Goal: Task Accomplishment & Management: Manage account settings

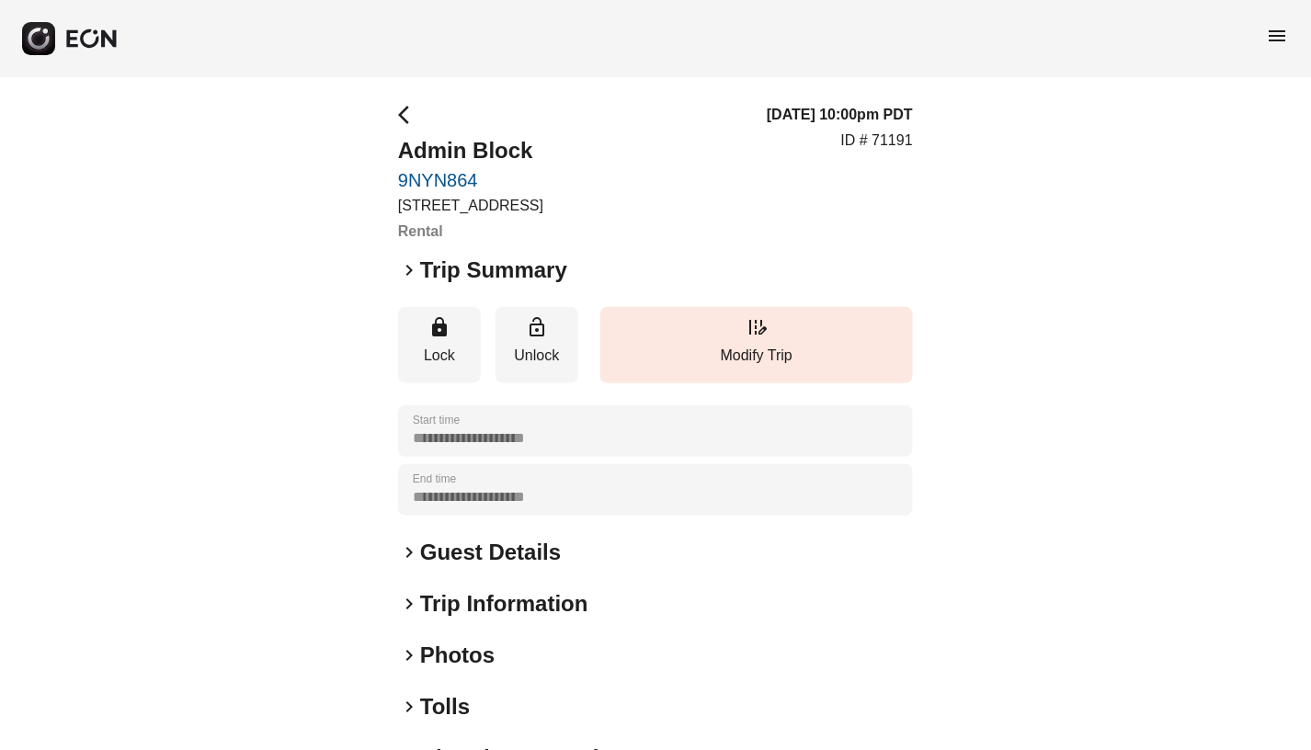
click at [402, 107] on span "arrow_back_ios" at bounding box center [409, 115] width 22 height 22
click at [1280, 39] on span "menu" at bounding box center [1278, 36] width 22 height 22
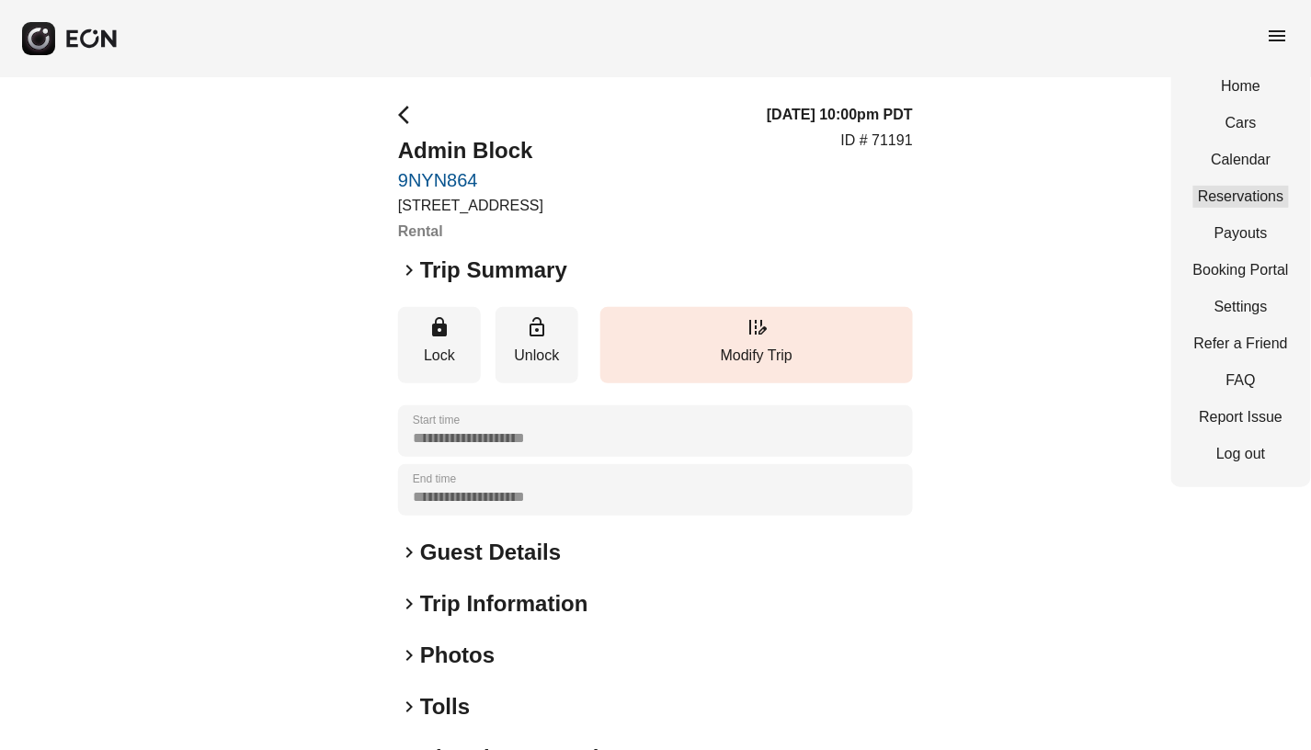
click at [1241, 193] on link "Reservations" at bounding box center [1241, 197] width 96 height 22
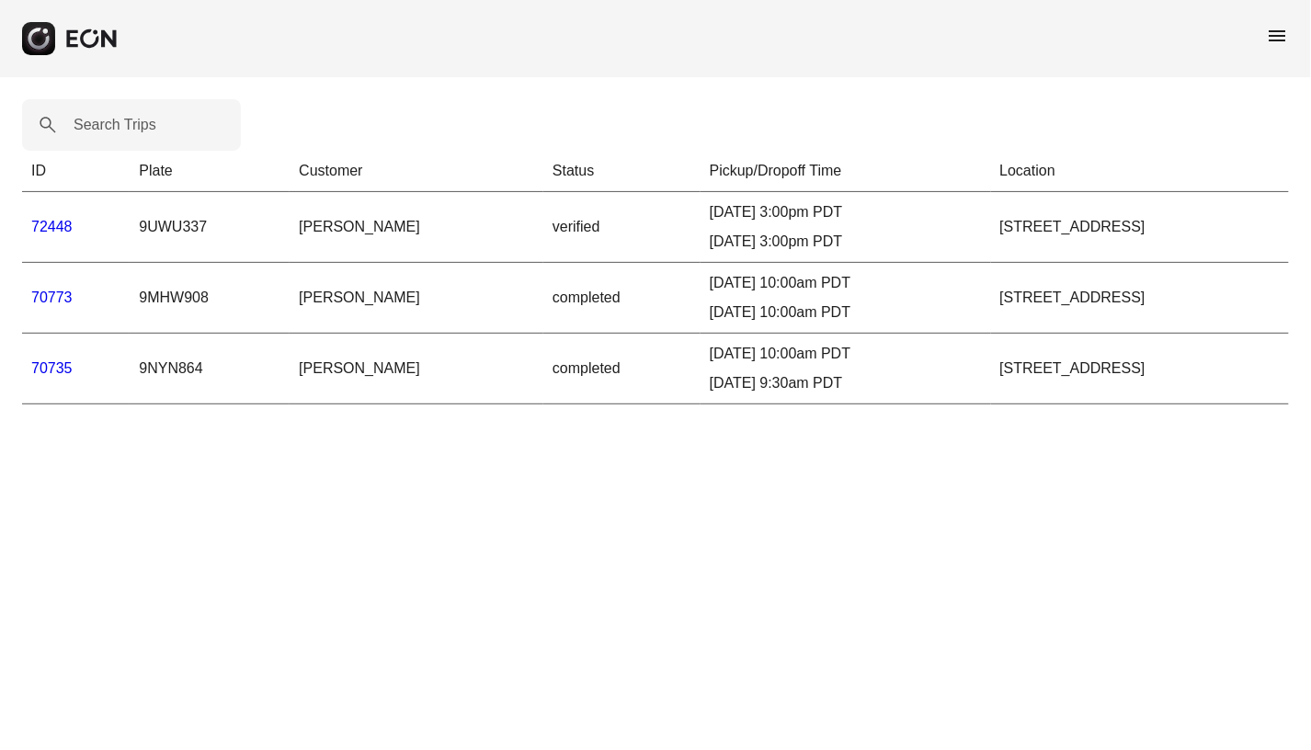
click at [43, 222] on link "72448" at bounding box center [51, 227] width 41 height 16
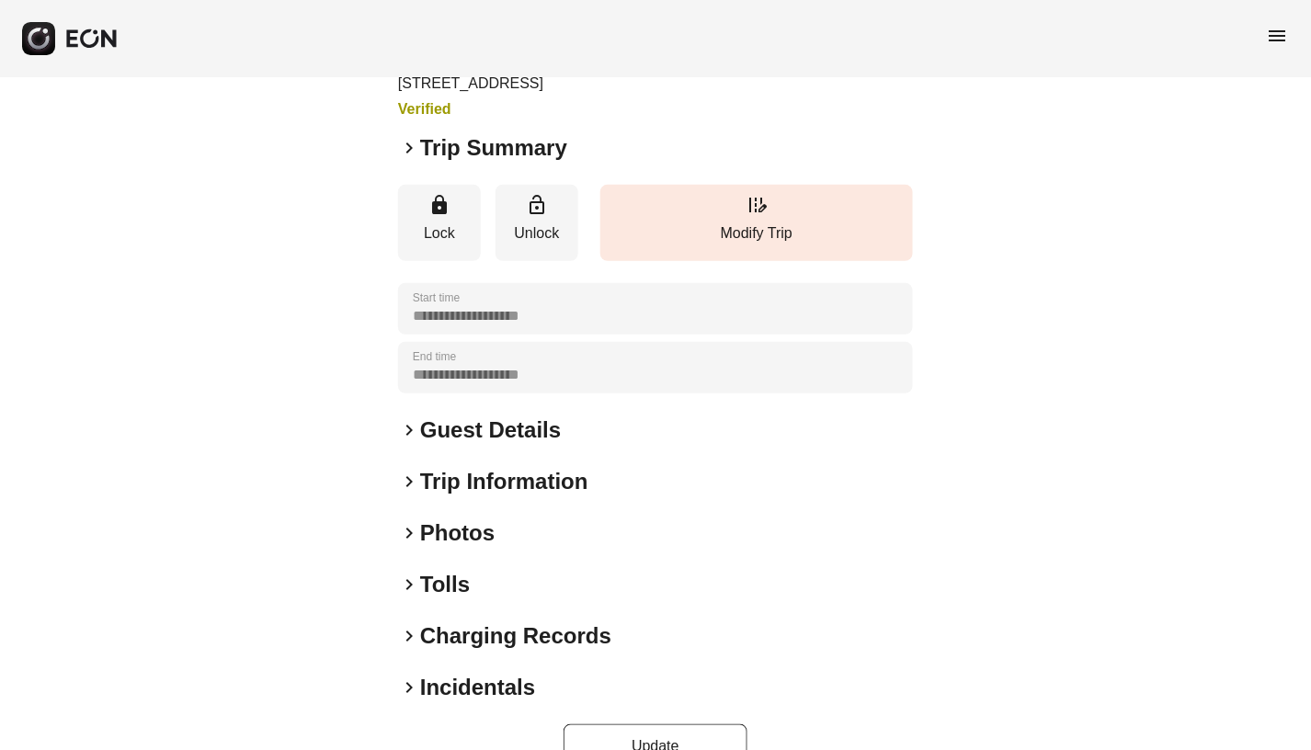
scroll to position [165, 0]
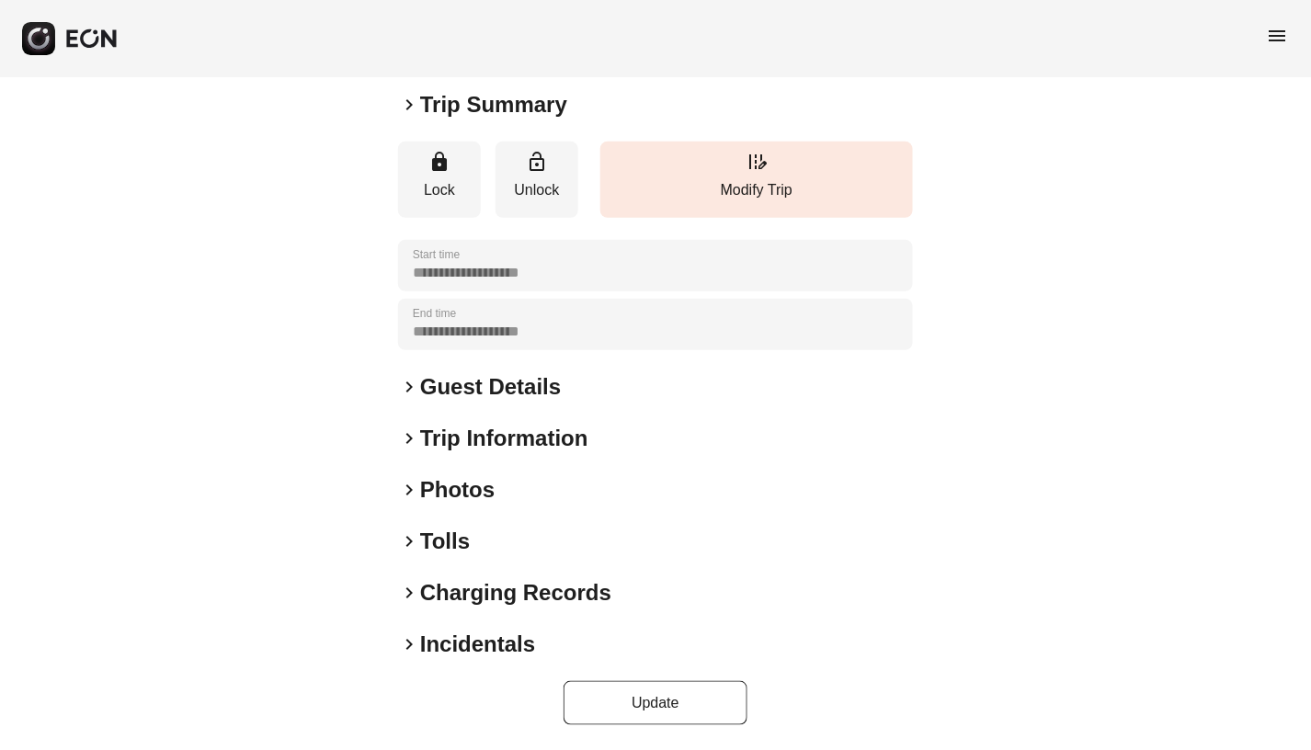
click at [408, 387] on span "keyboard_arrow_right" at bounding box center [409, 387] width 22 height 22
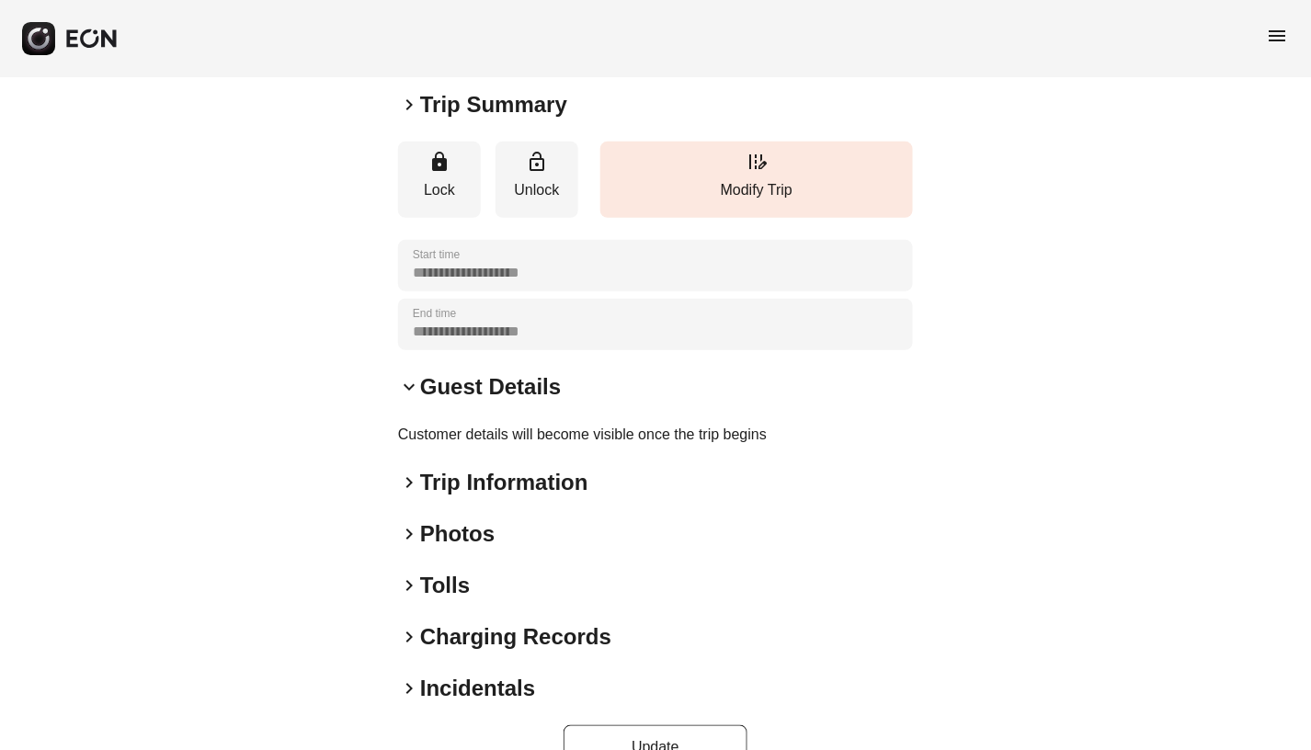
click at [408, 387] on span "keyboard_arrow_down" at bounding box center [409, 387] width 22 height 22
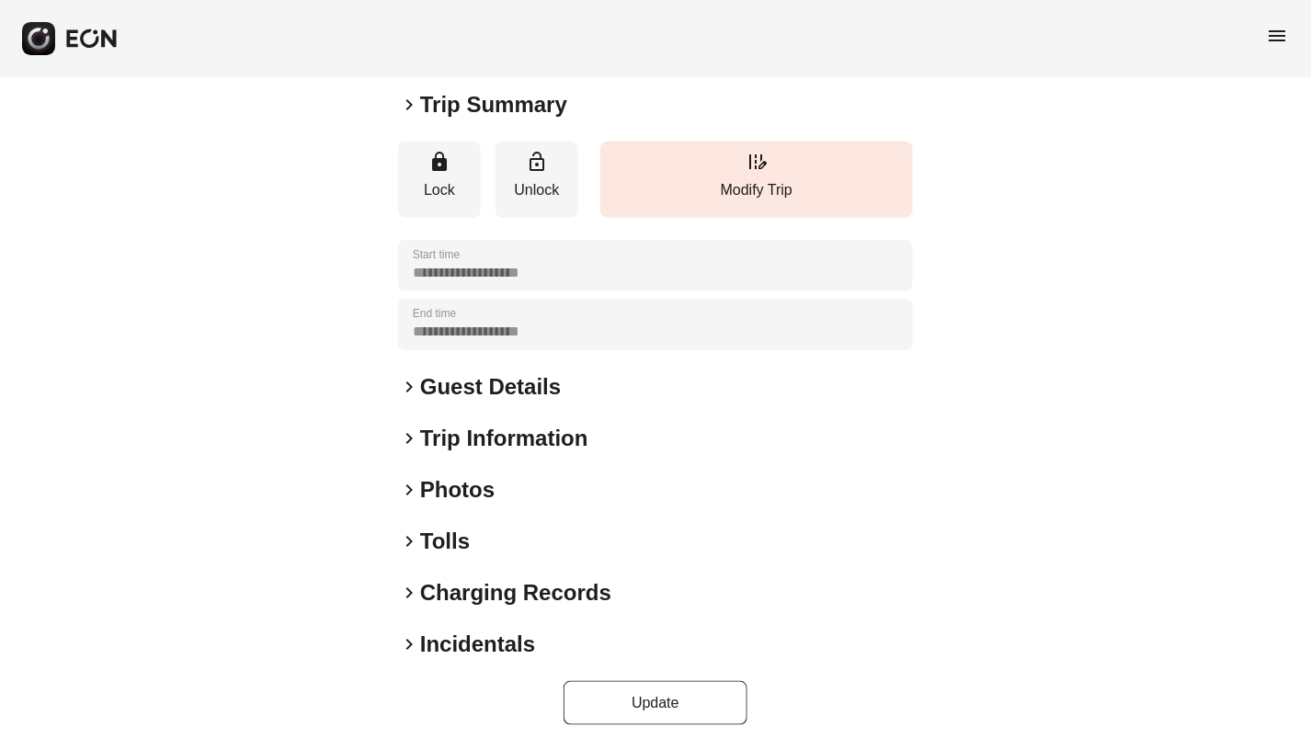
click at [409, 436] on span "keyboard_arrow_right" at bounding box center [409, 438] width 22 height 22
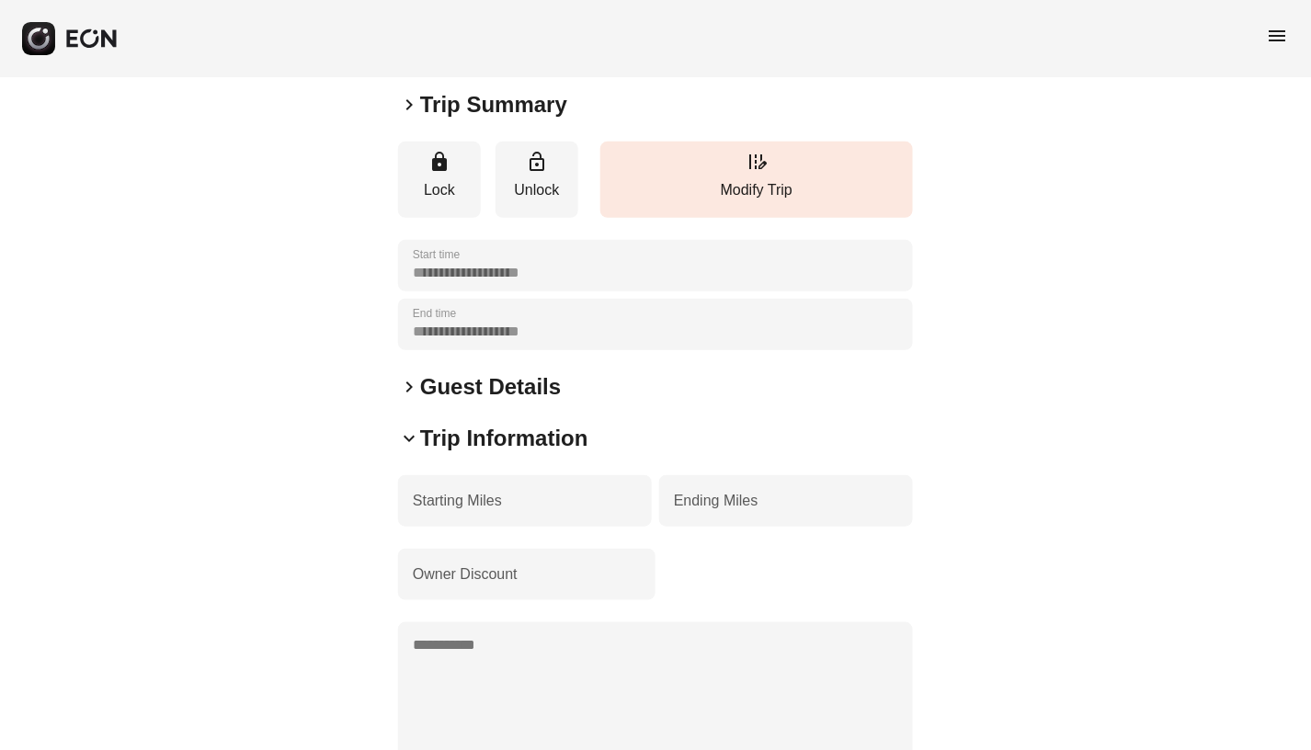
click at [409, 436] on span "keyboard_arrow_down" at bounding box center [409, 438] width 22 height 22
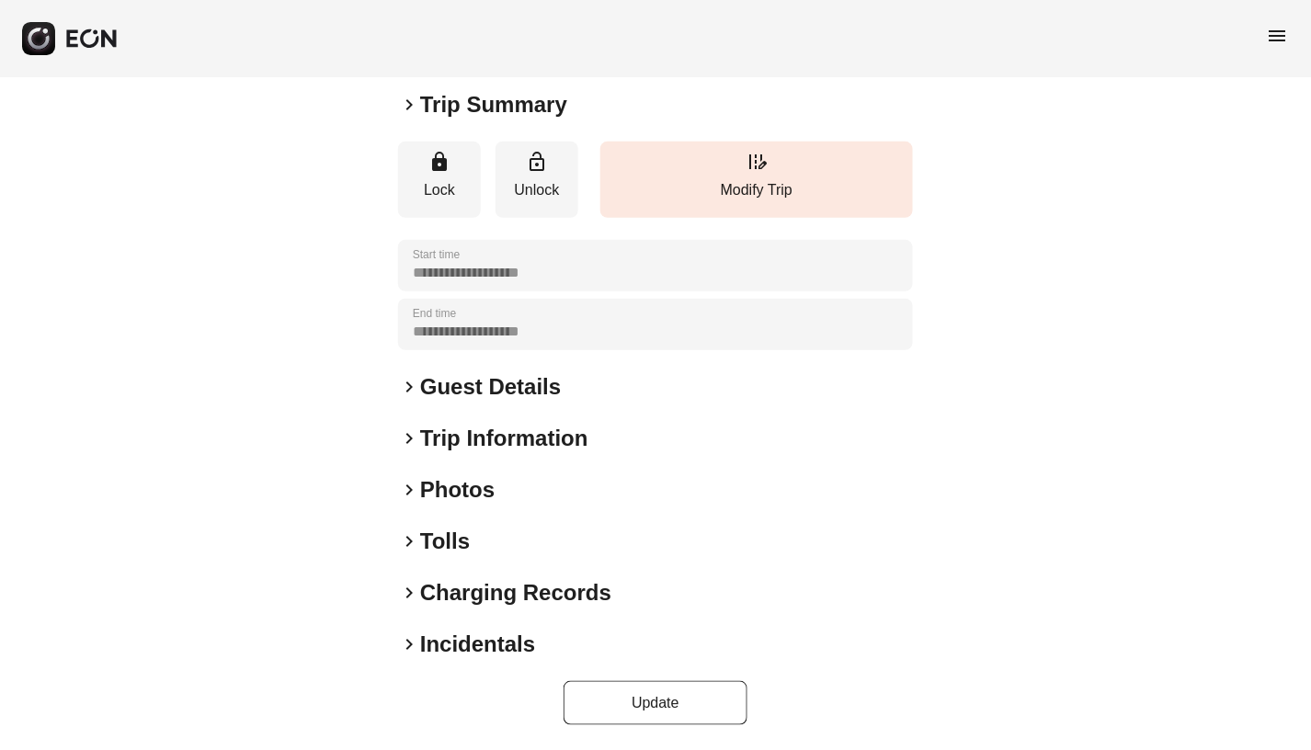
click at [408, 487] on span "keyboard_arrow_right" at bounding box center [409, 490] width 22 height 22
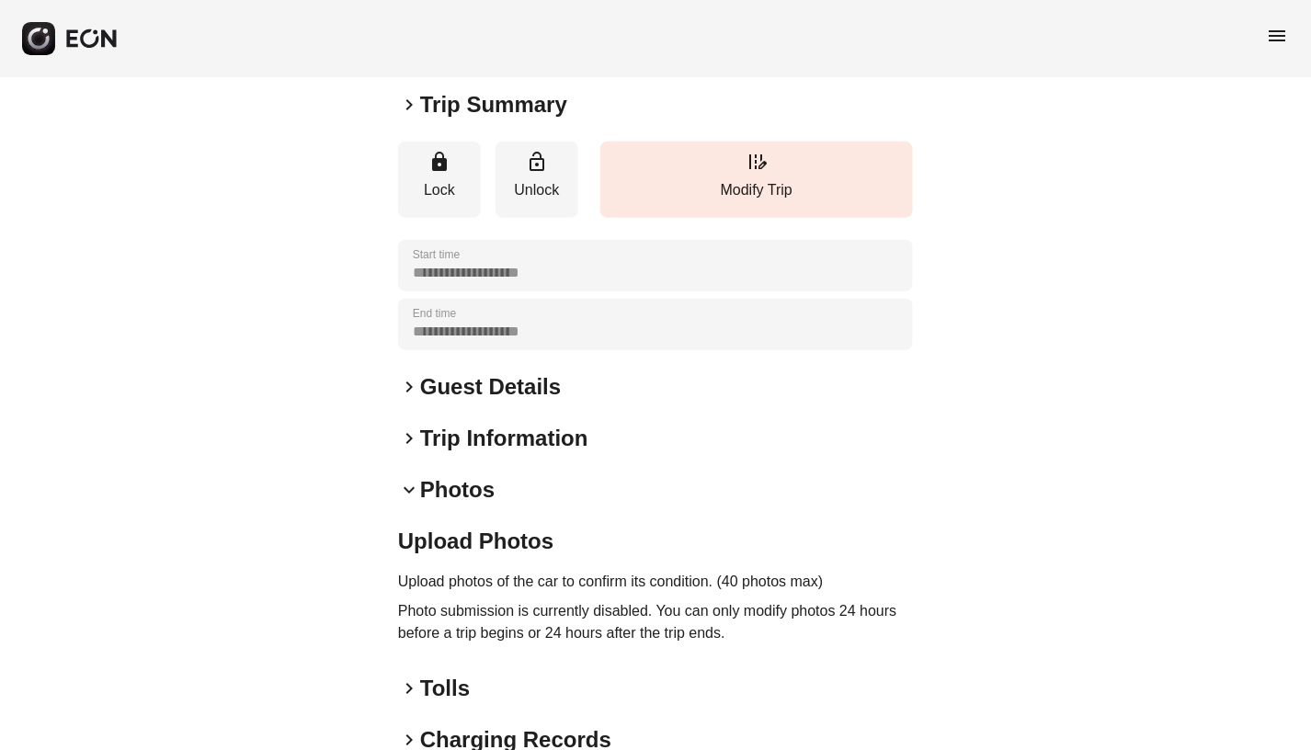
click at [407, 487] on span "keyboard_arrow_down" at bounding box center [409, 490] width 22 height 22
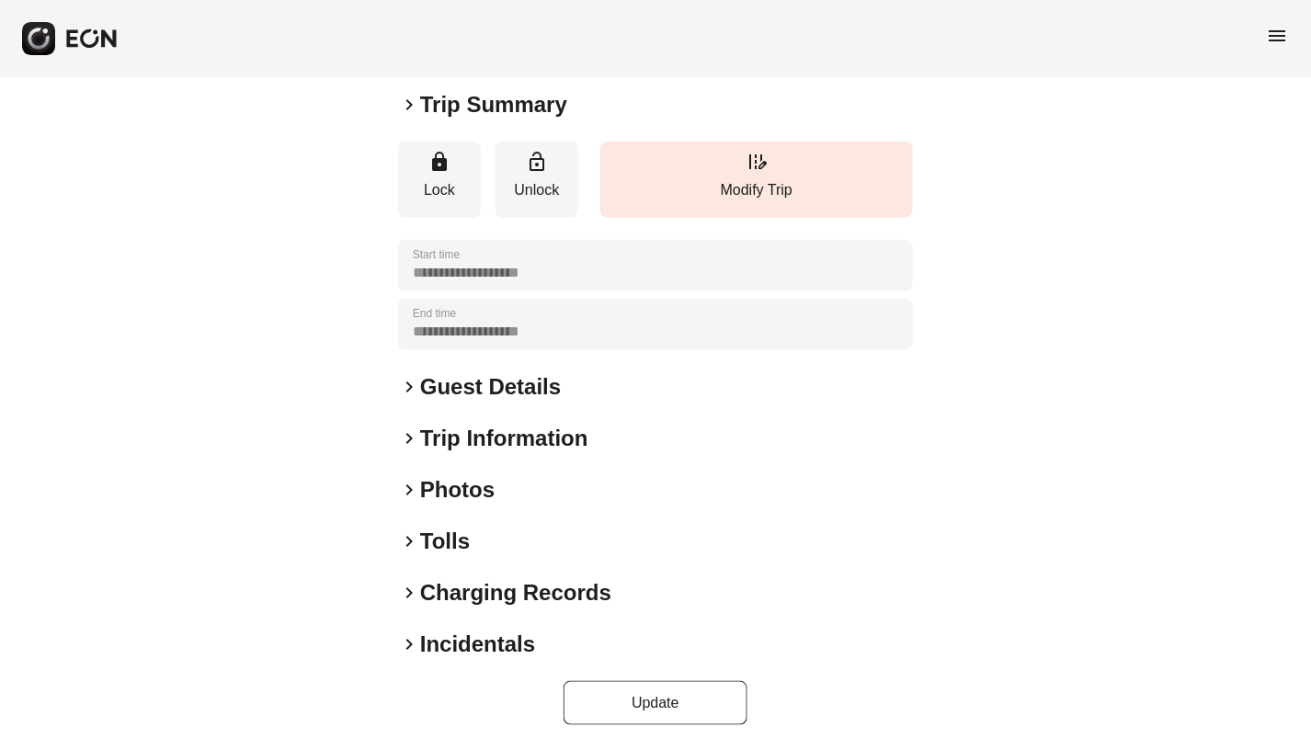
click at [410, 542] on span "keyboard_arrow_right" at bounding box center [409, 541] width 22 height 22
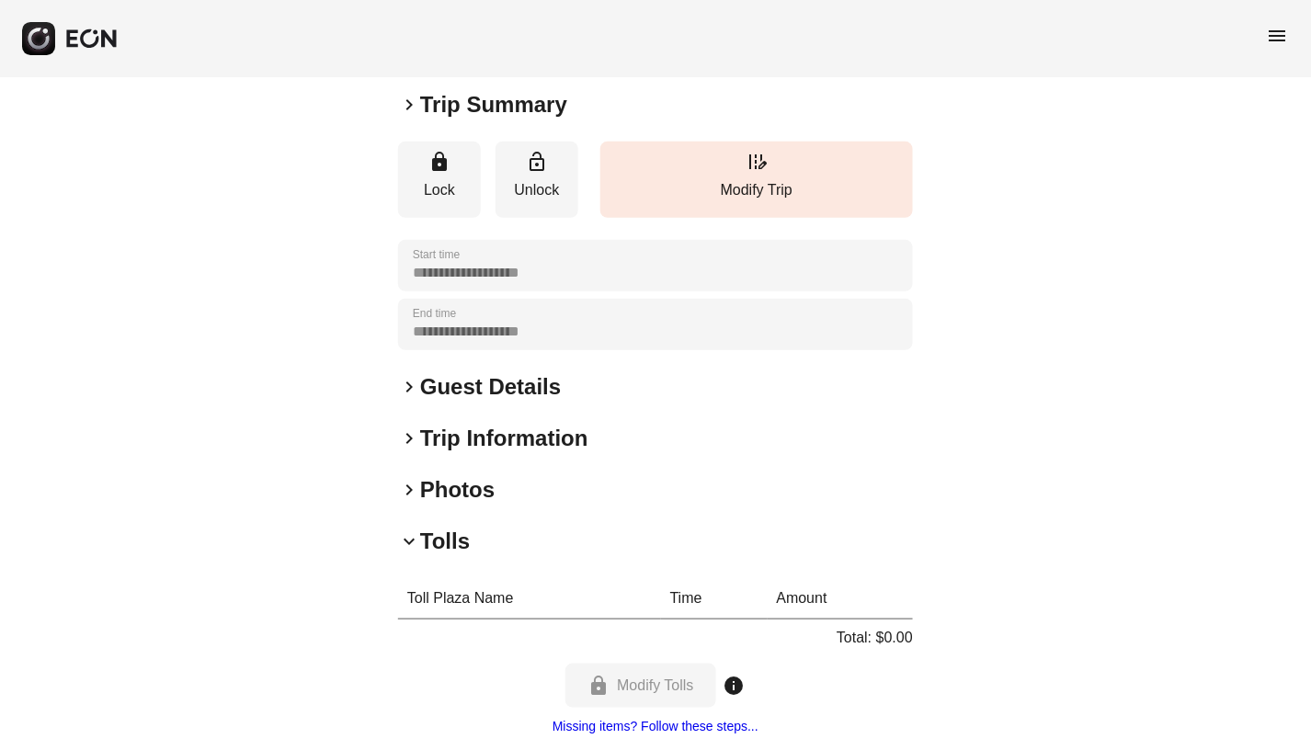
click at [410, 542] on span "keyboard_arrow_down" at bounding box center [409, 541] width 22 height 22
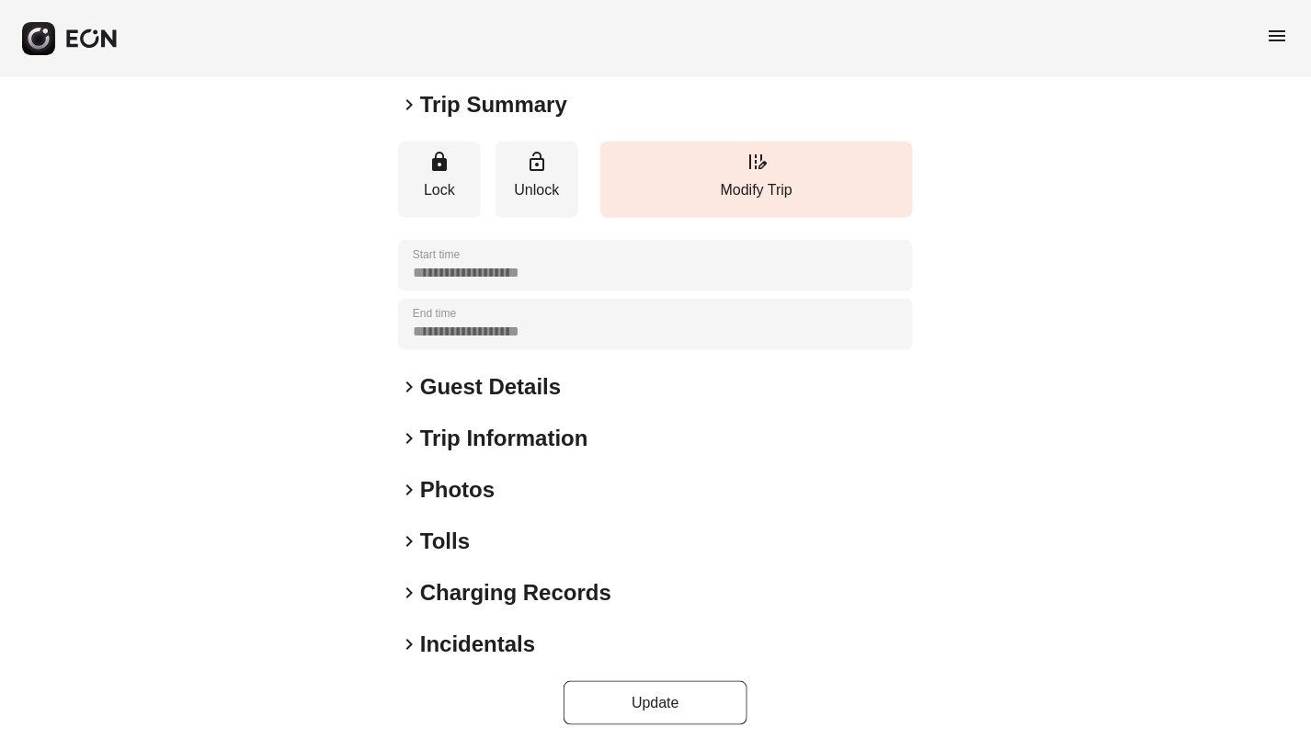
click at [407, 590] on span "keyboard_arrow_right" at bounding box center [409, 593] width 22 height 22
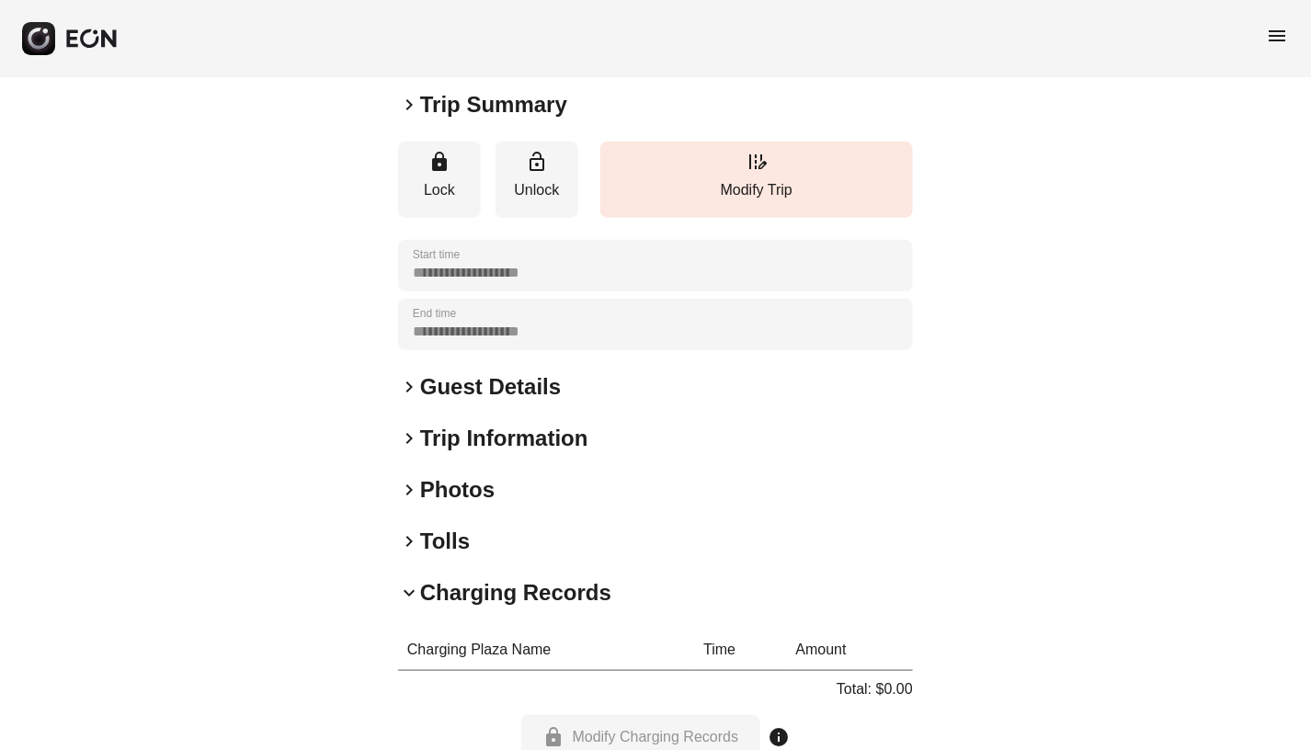
click at [407, 590] on span "keyboard_arrow_down" at bounding box center [409, 593] width 22 height 22
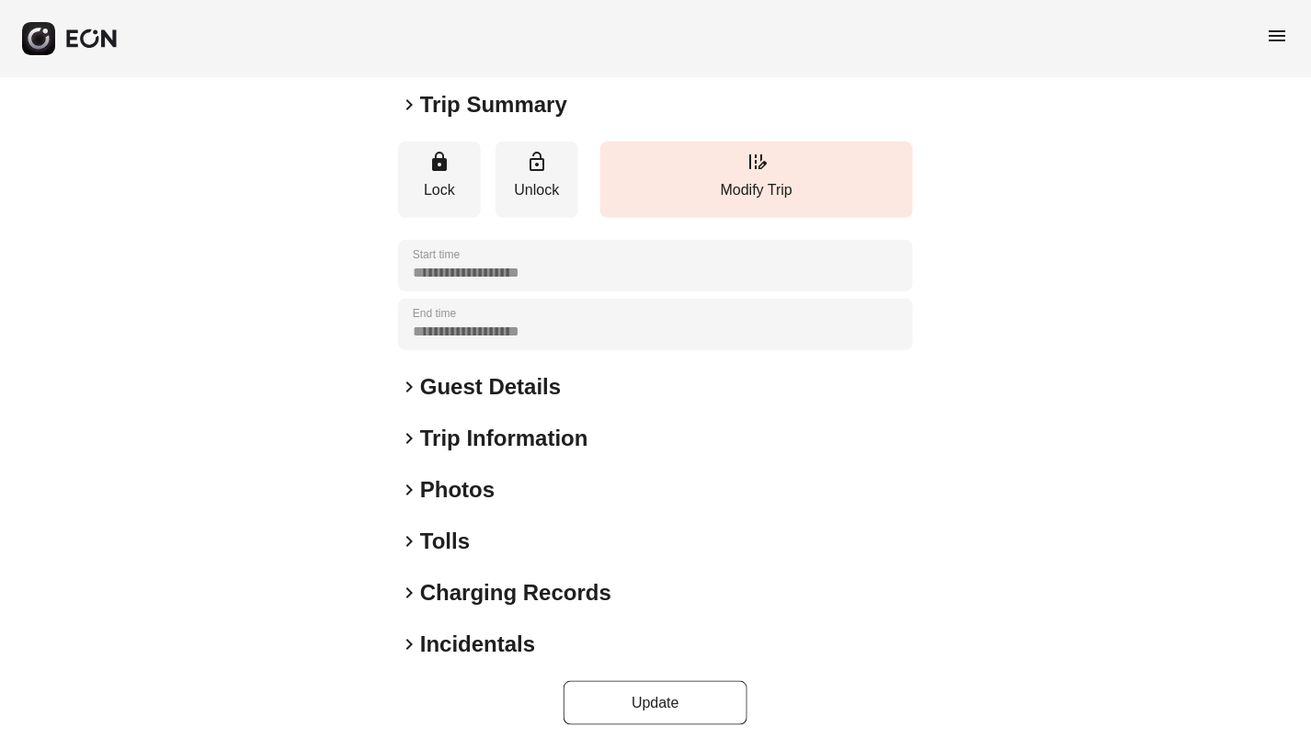
click at [412, 647] on span "keyboard_arrow_right" at bounding box center [409, 644] width 22 height 22
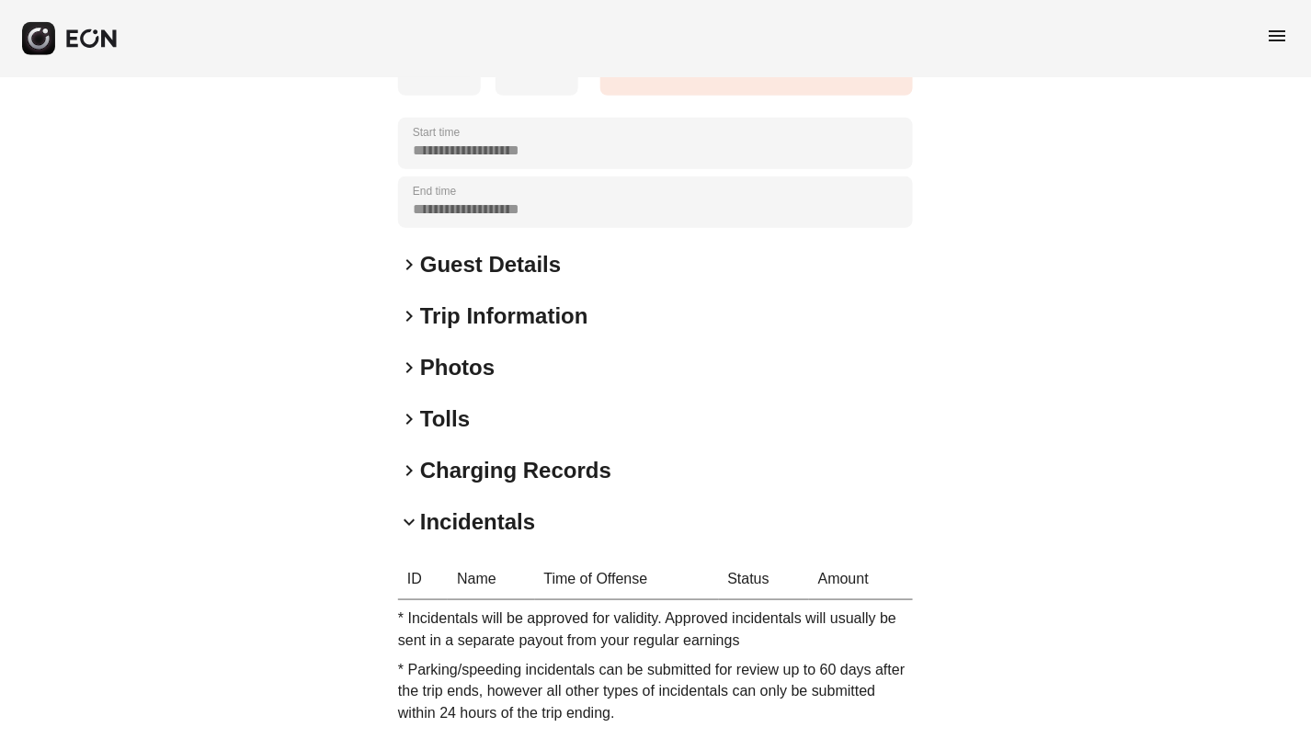
scroll to position [361, 0]
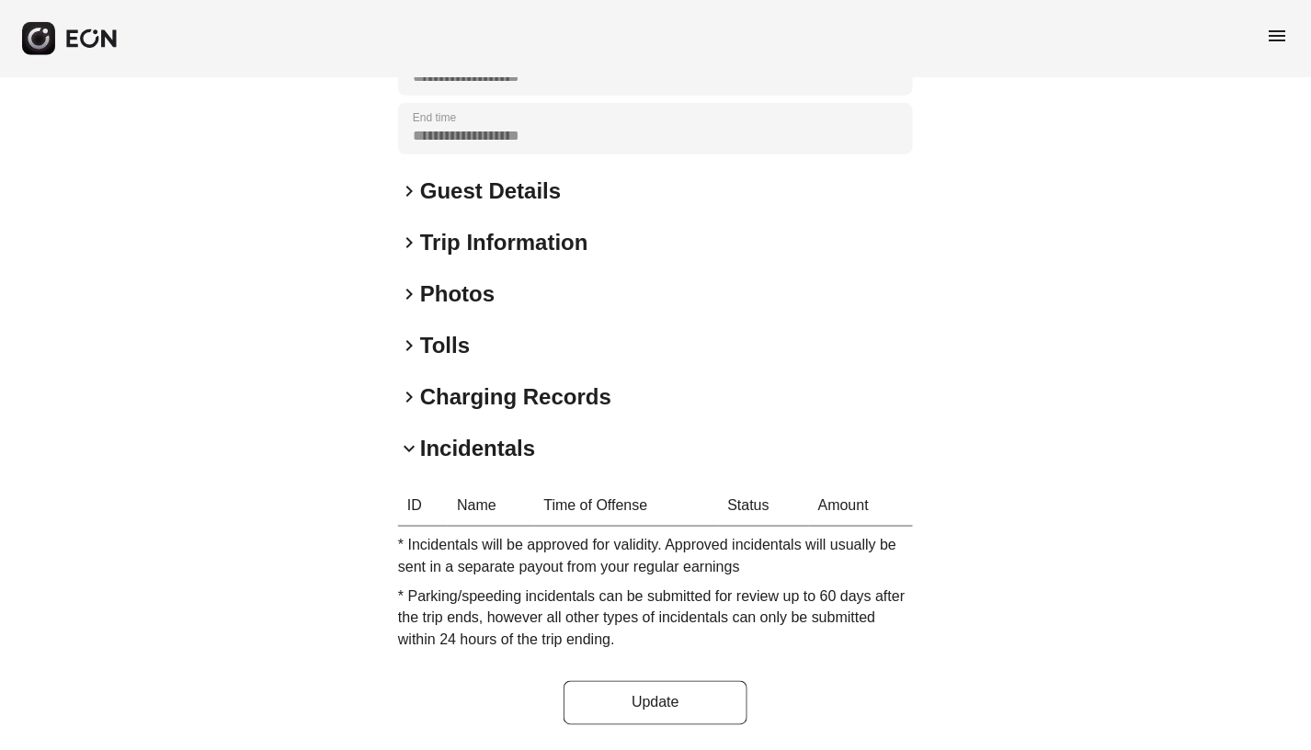
click at [410, 451] on span "keyboard_arrow_down" at bounding box center [409, 449] width 22 height 22
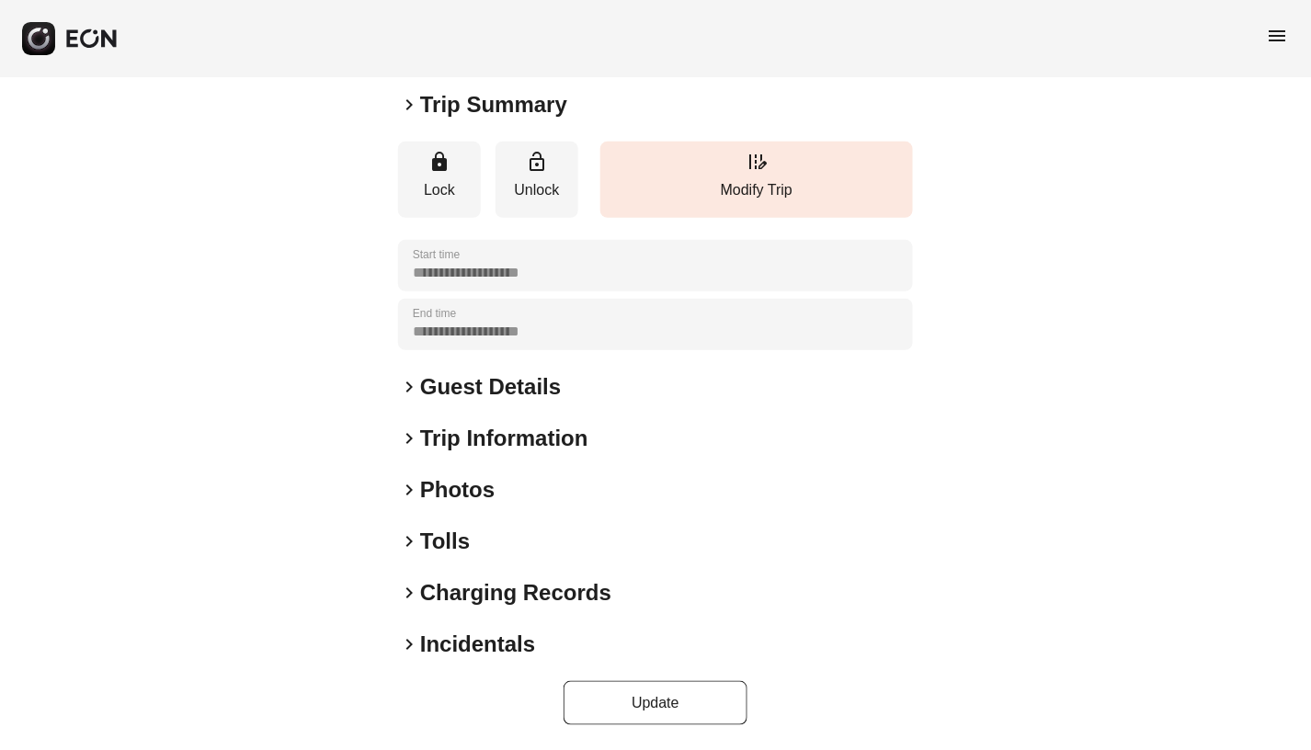
click at [405, 103] on span "keyboard_arrow_right" at bounding box center [409, 105] width 22 height 22
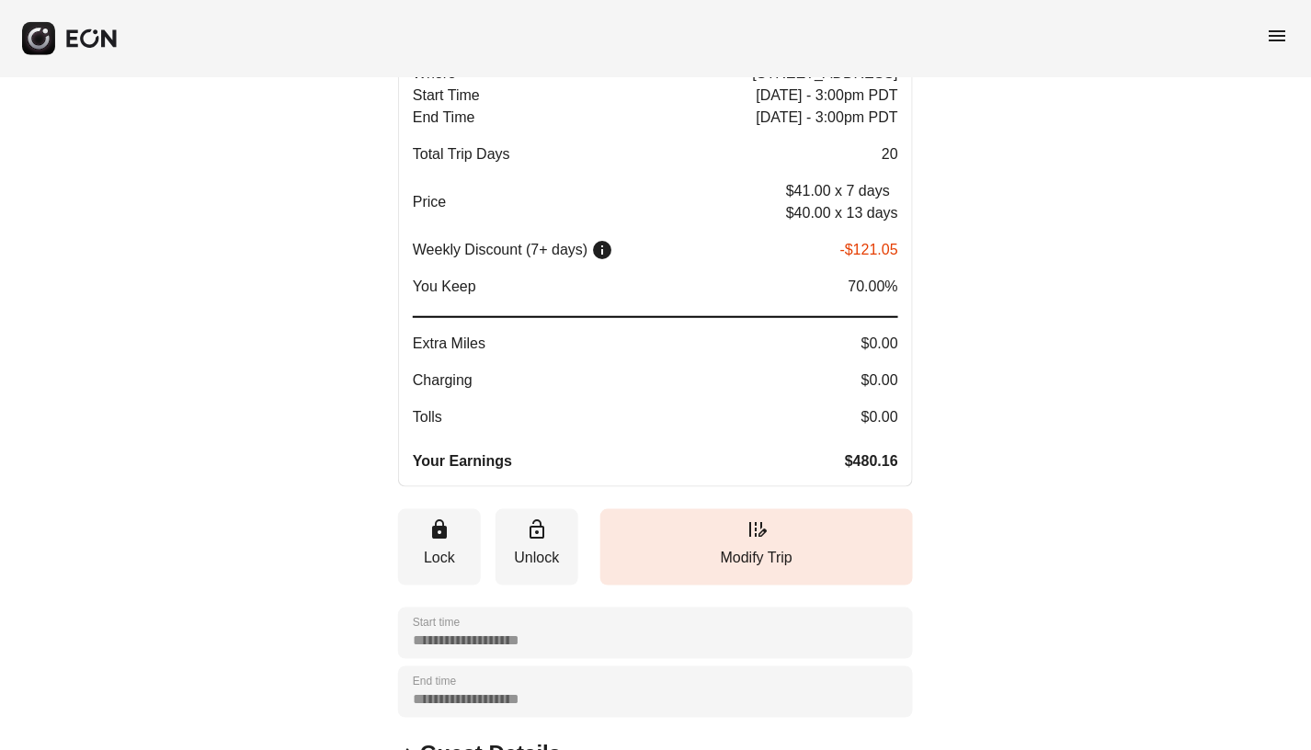
scroll to position [136, 0]
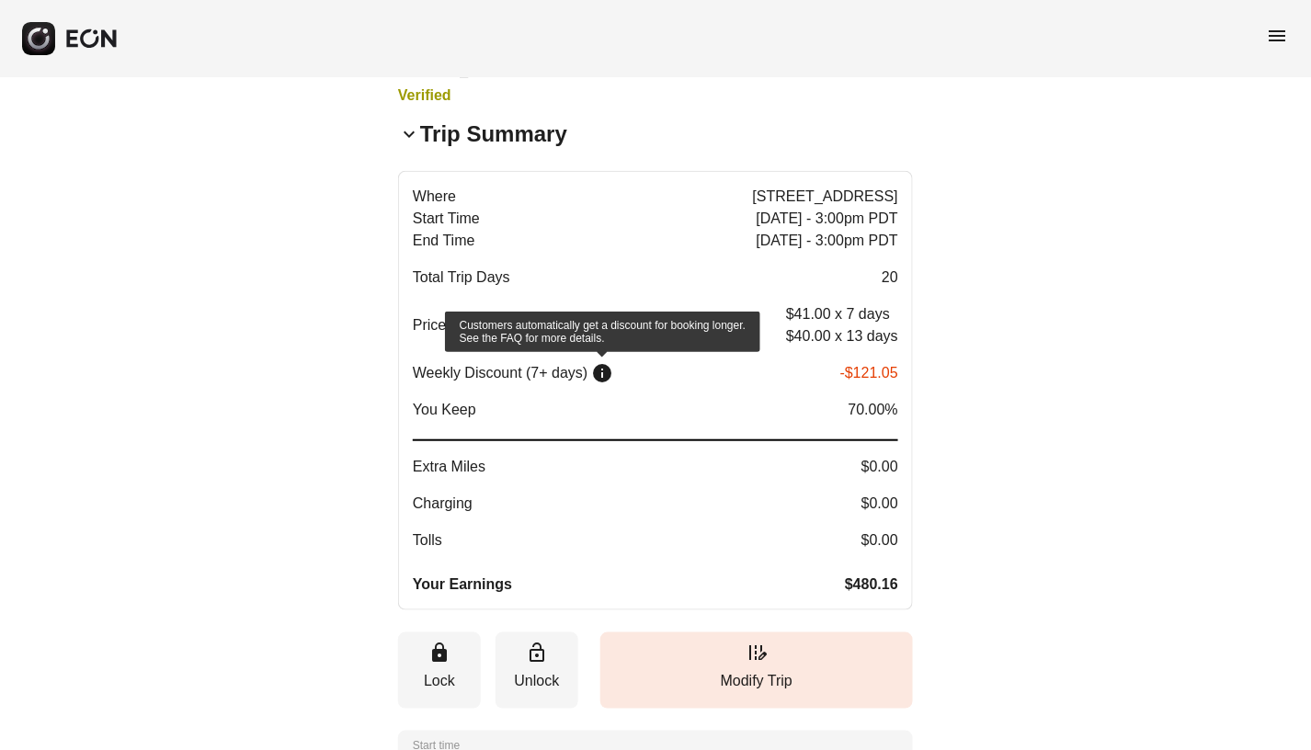
click at [603, 370] on span "info" at bounding box center [602, 373] width 22 height 22
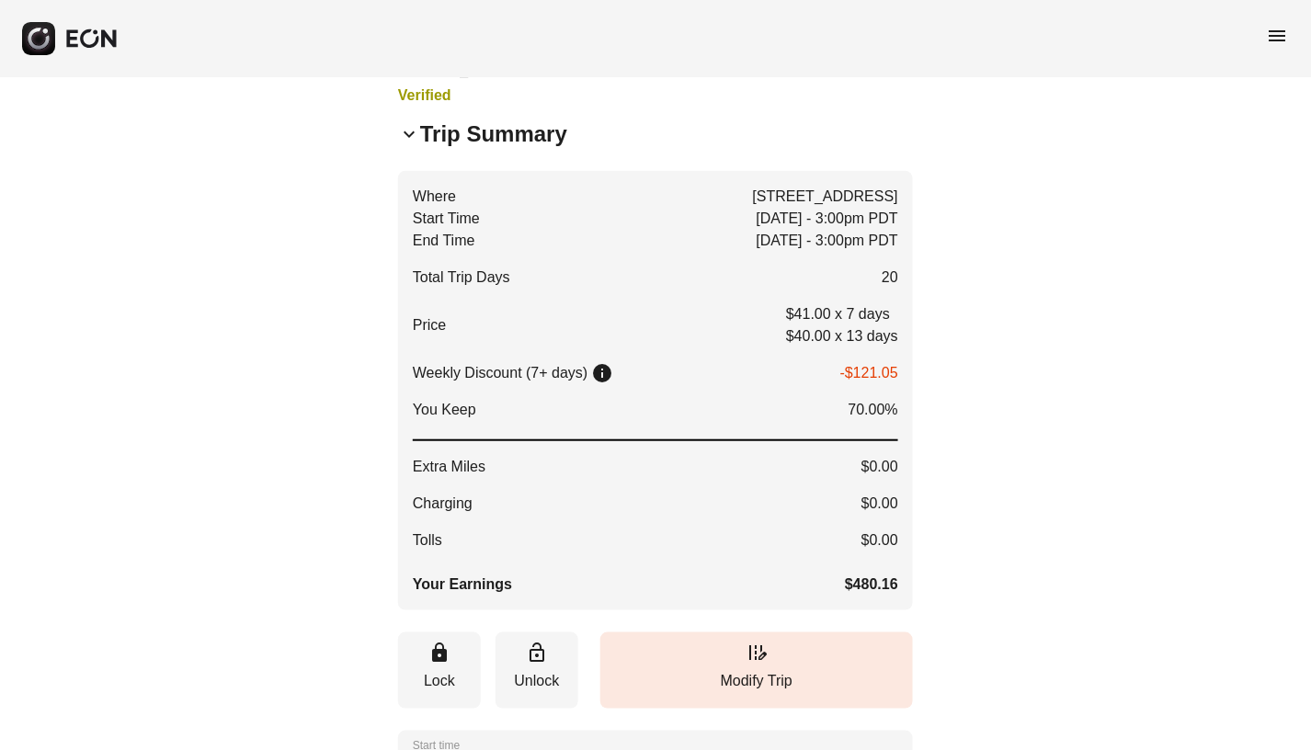
click at [405, 125] on span "keyboard_arrow_down" at bounding box center [409, 134] width 22 height 22
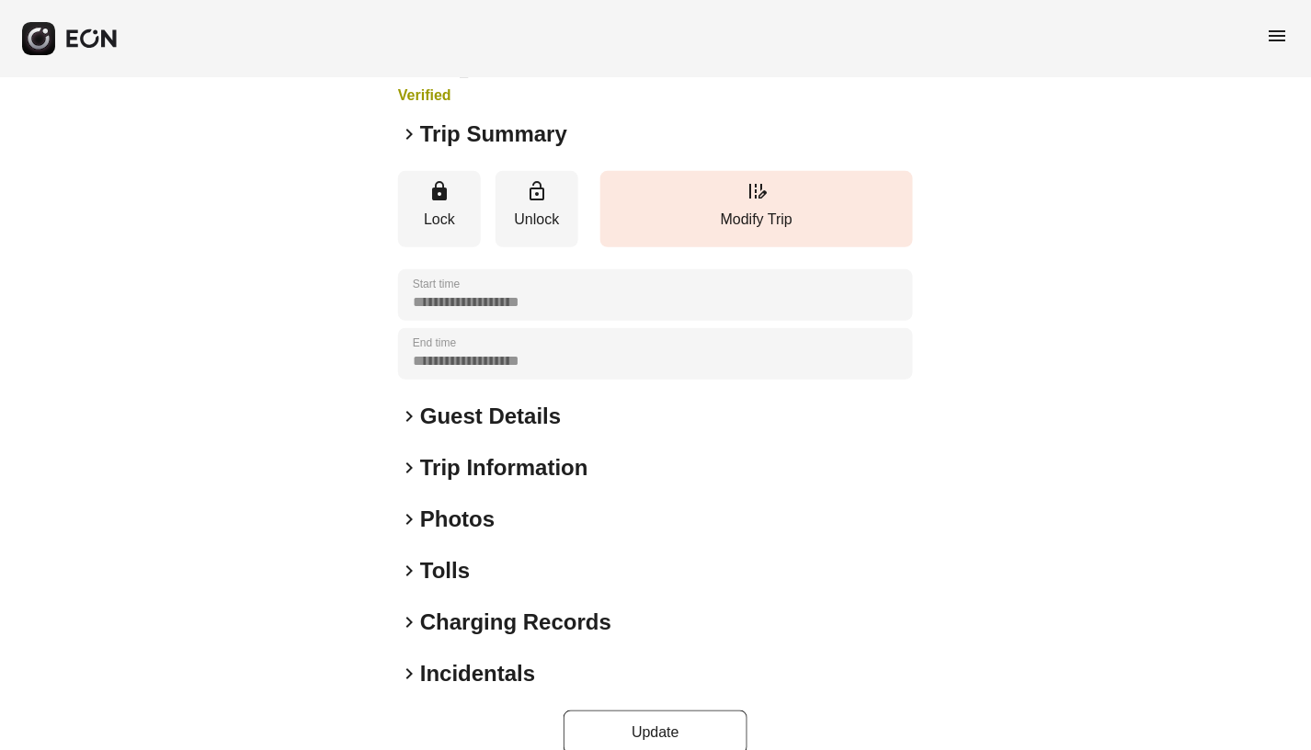
click at [1279, 35] on span "menu" at bounding box center [1278, 36] width 22 height 22
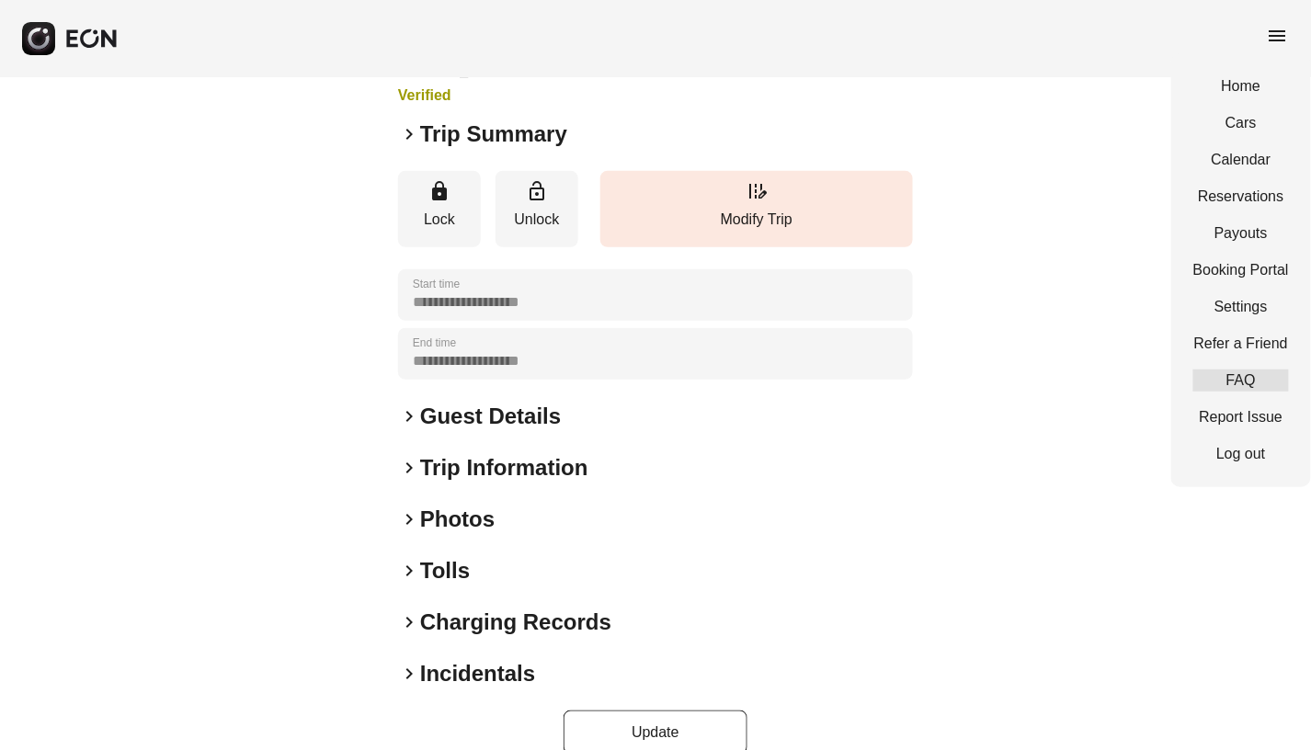
click at [1234, 388] on link "FAQ" at bounding box center [1241, 381] width 96 height 22
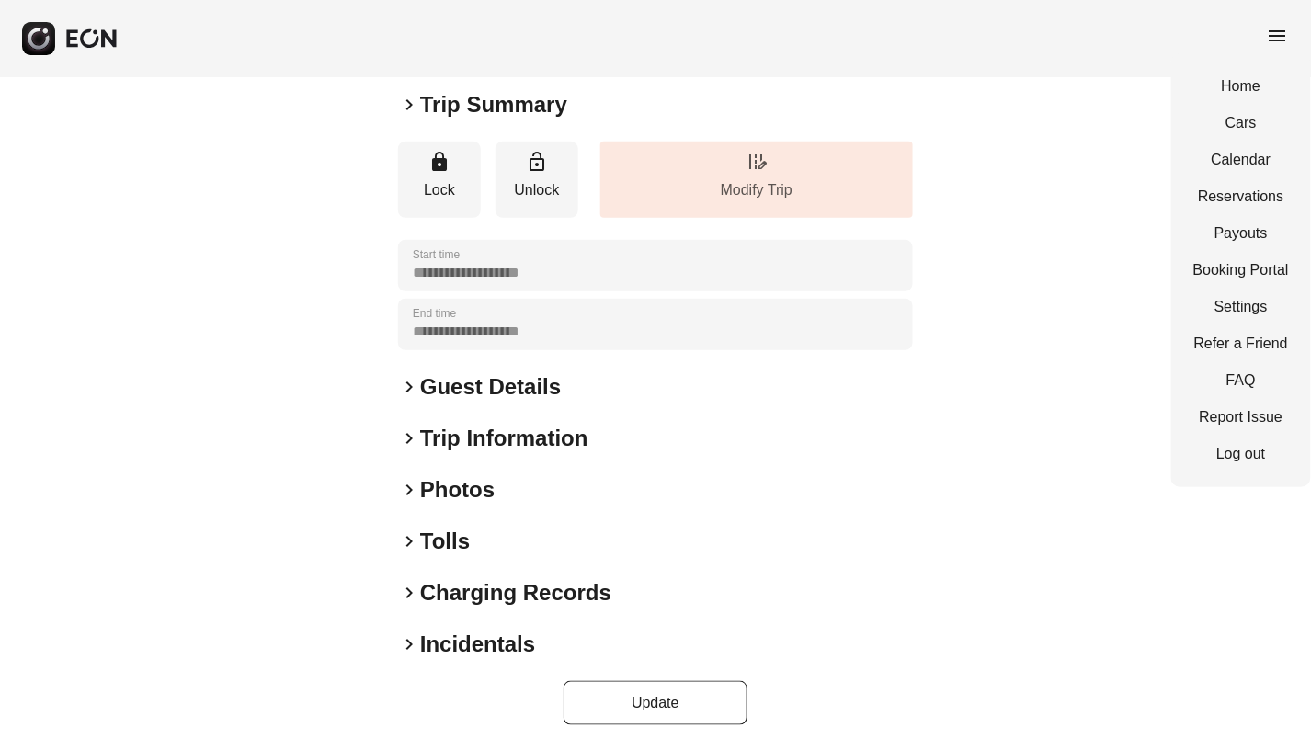
scroll to position [0, 0]
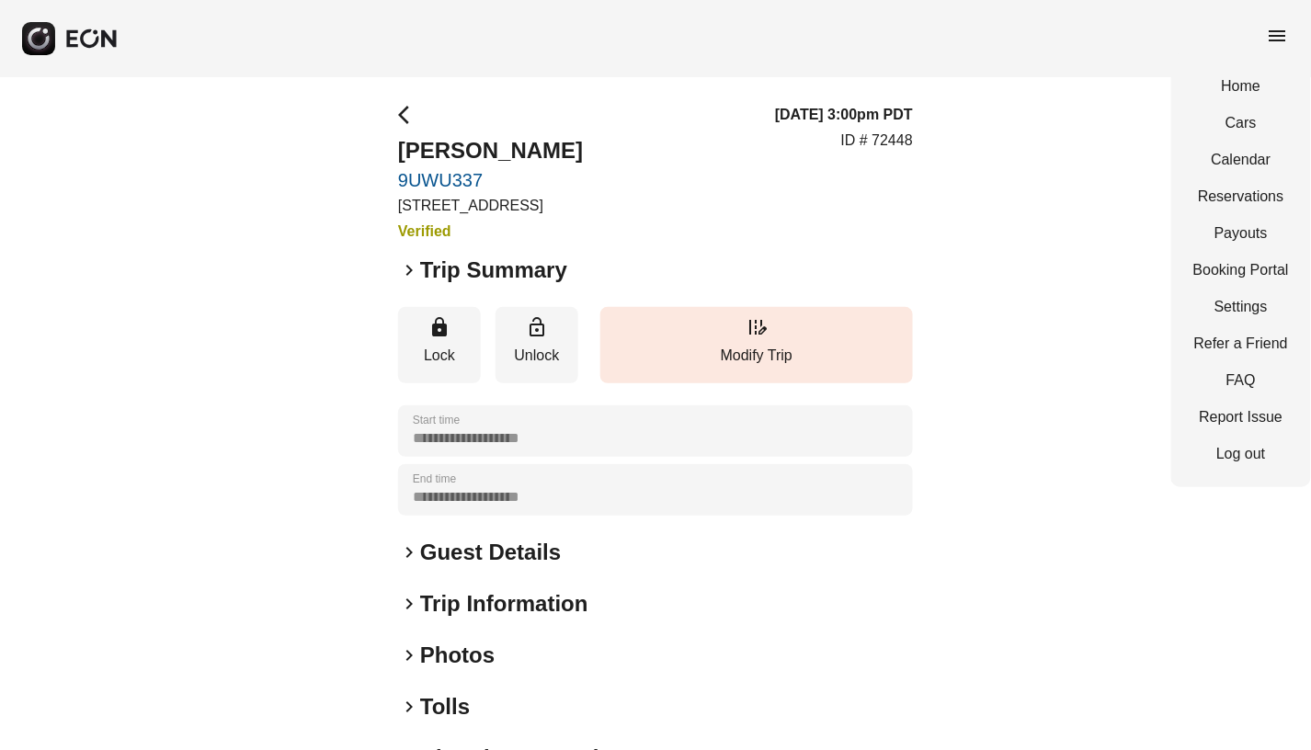
drag, startPoint x: 400, startPoint y: 145, endPoint x: 579, endPoint y: 151, distance: 179.4
click at [579, 151] on h2 "[PERSON_NAME]" at bounding box center [490, 150] width 185 height 29
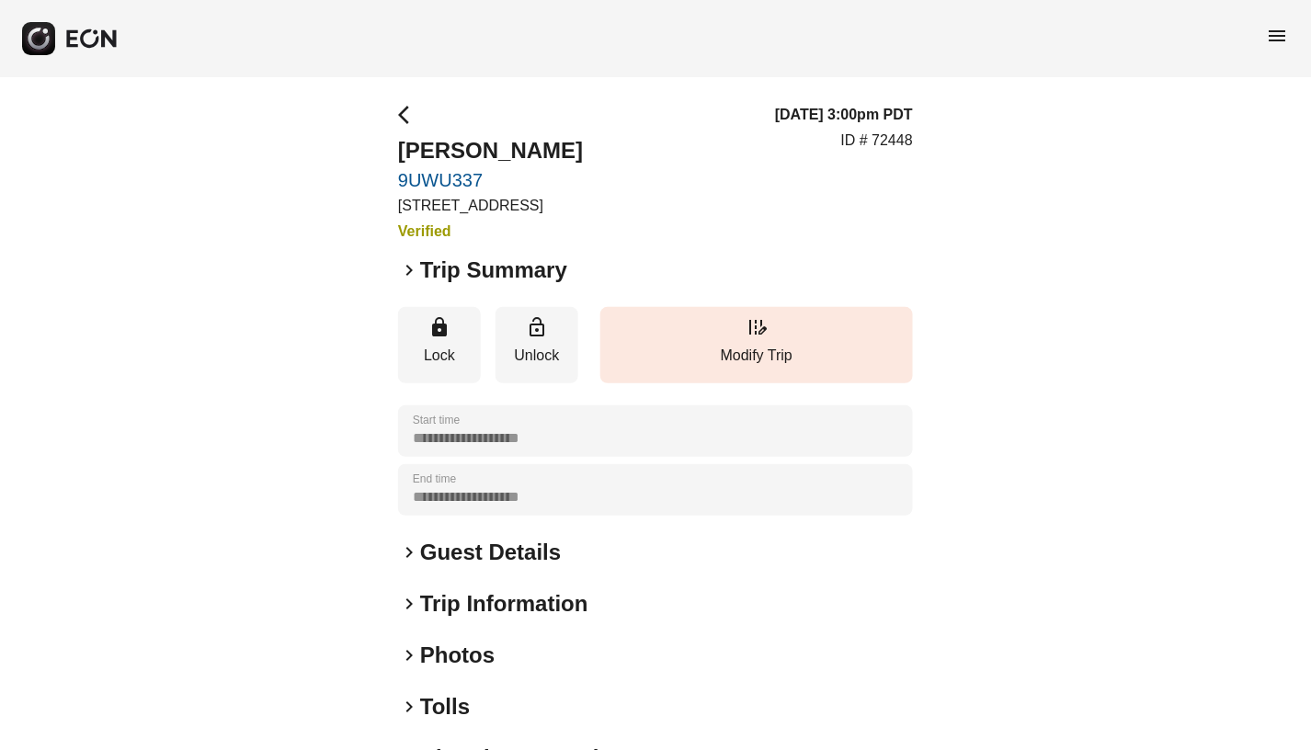
click at [681, 117] on div "arrow_back_ios [PERSON_NAME] 9UWU337 [STREET_ADDRESS] Verified [DATE] 3:00pm PD…" at bounding box center [655, 173] width 515 height 139
click at [566, 152] on h2 "[PERSON_NAME]" at bounding box center [490, 150] width 185 height 29
drag, startPoint x: 582, startPoint y: 154, endPoint x: 402, endPoint y: 154, distance: 180.2
click at [402, 154] on h2 "[PERSON_NAME]" at bounding box center [490, 150] width 185 height 29
copy h2 "[PERSON_NAME]"
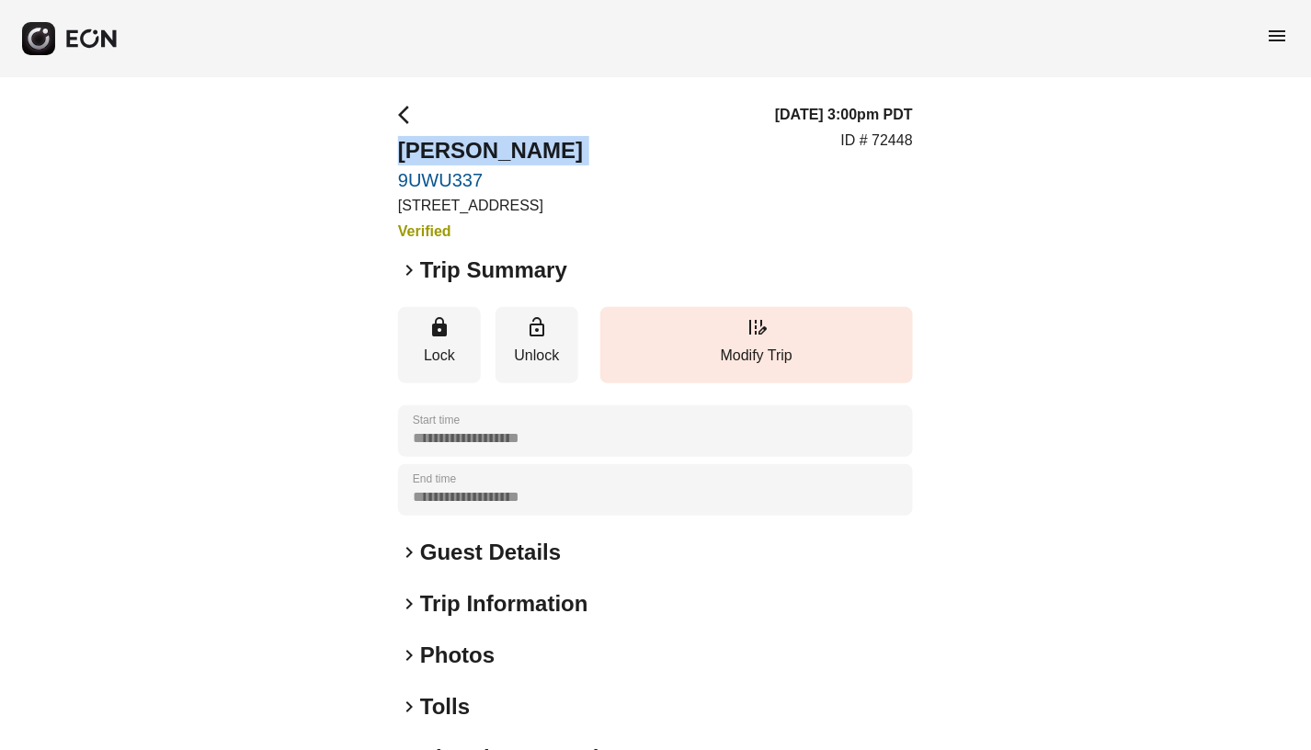
click at [401, 114] on span "arrow_back_ios" at bounding box center [409, 115] width 22 height 22
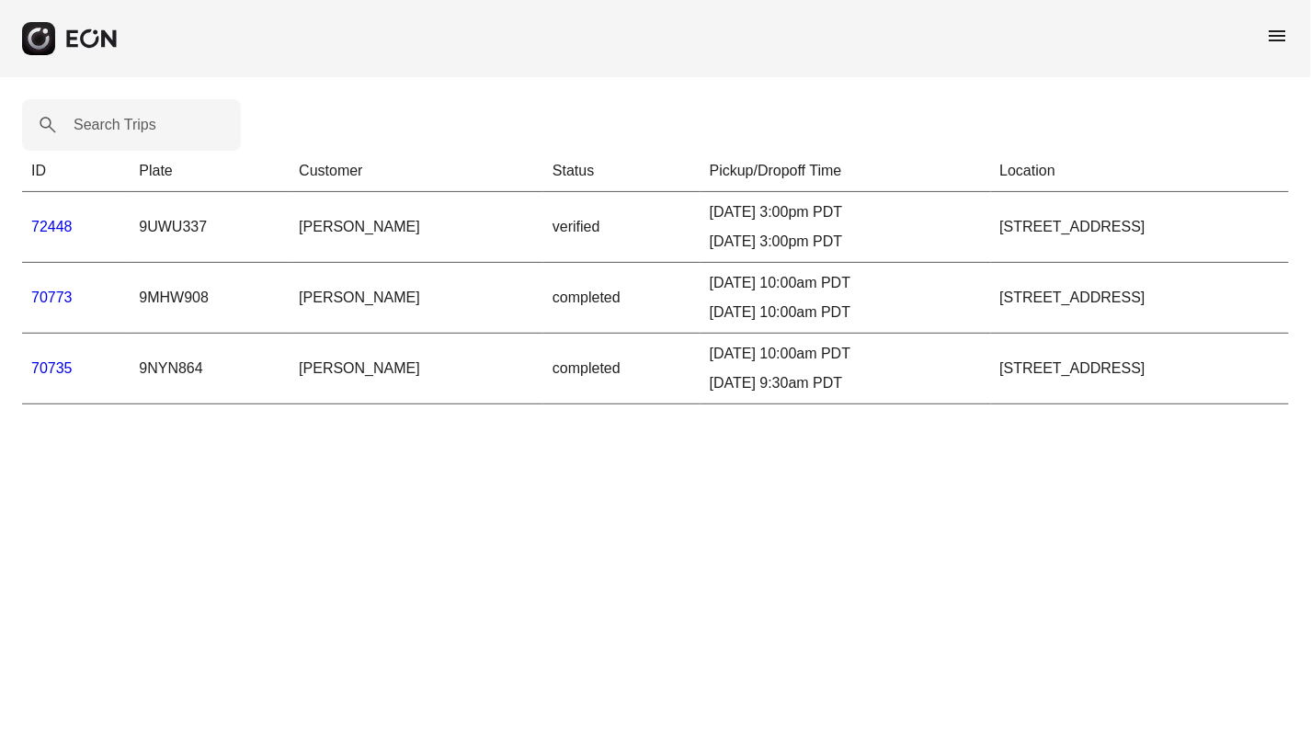
click at [51, 222] on link "72448" at bounding box center [51, 227] width 41 height 16
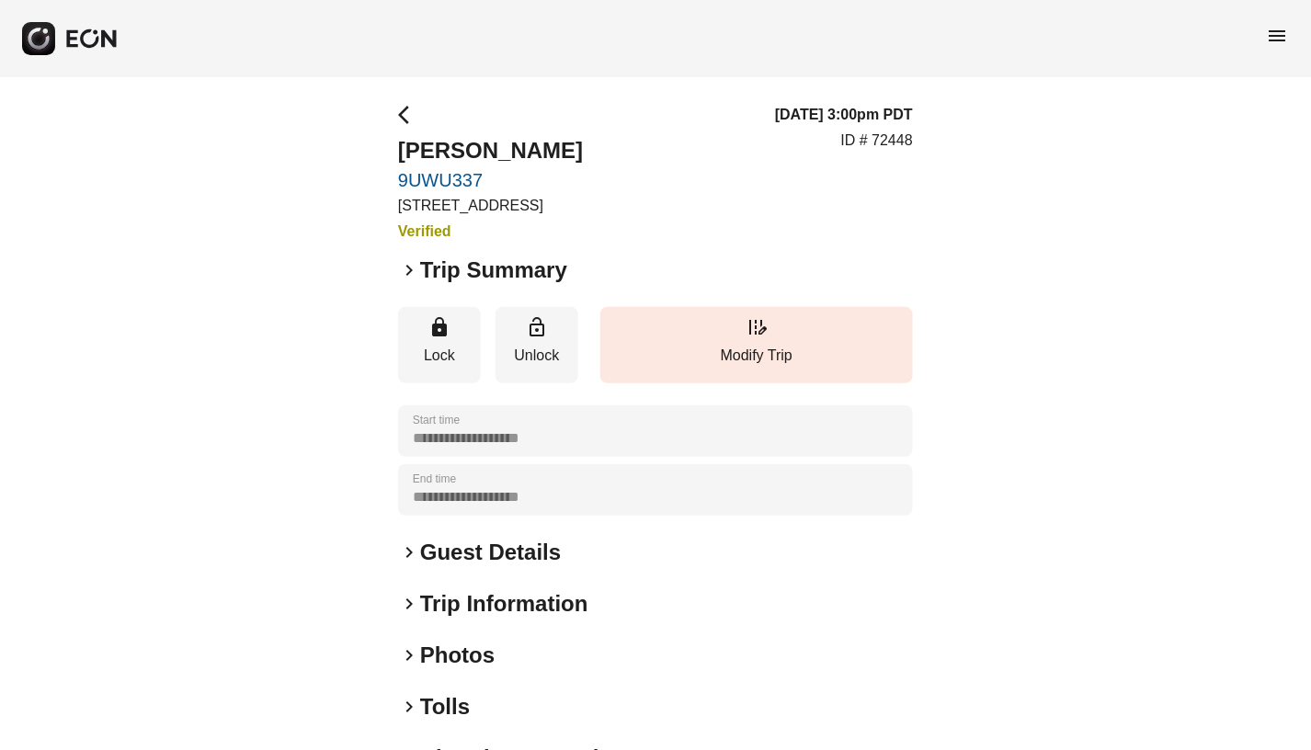
click at [403, 111] on span "arrow_back_ios" at bounding box center [409, 115] width 22 height 22
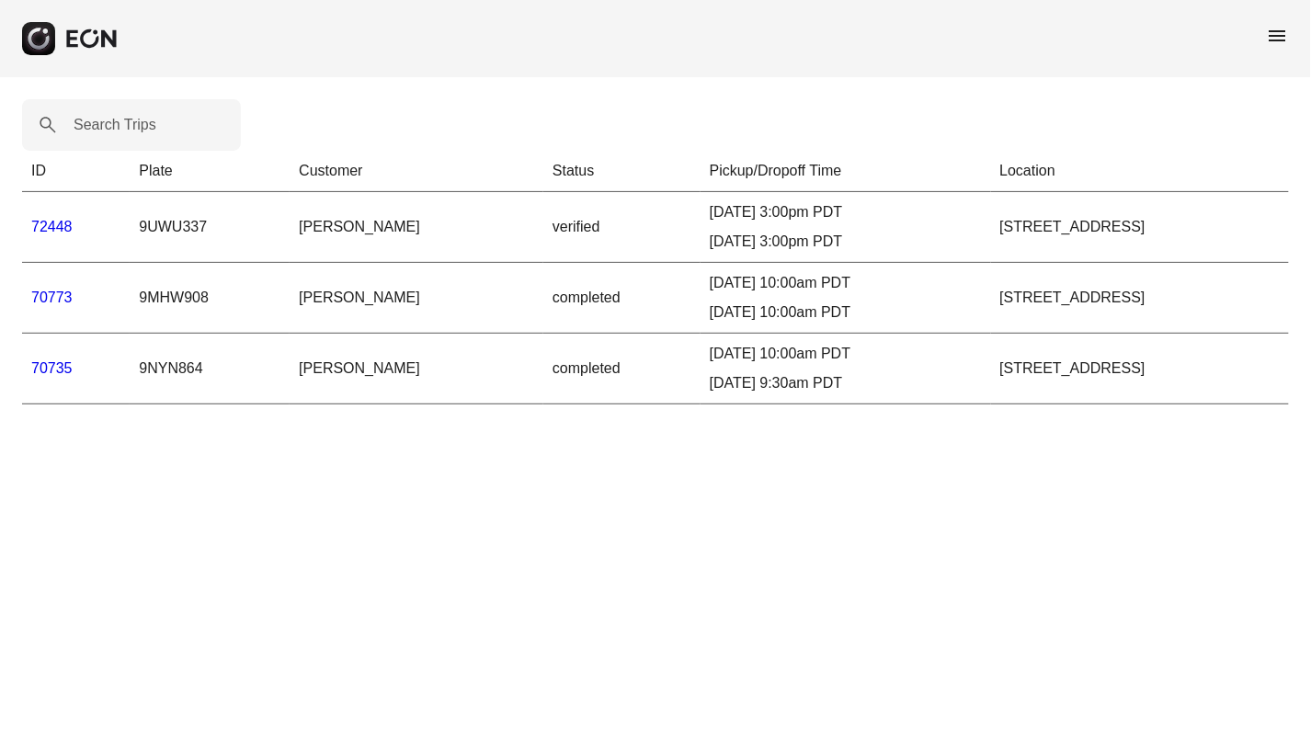
click at [59, 222] on link "72448" at bounding box center [51, 227] width 41 height 16
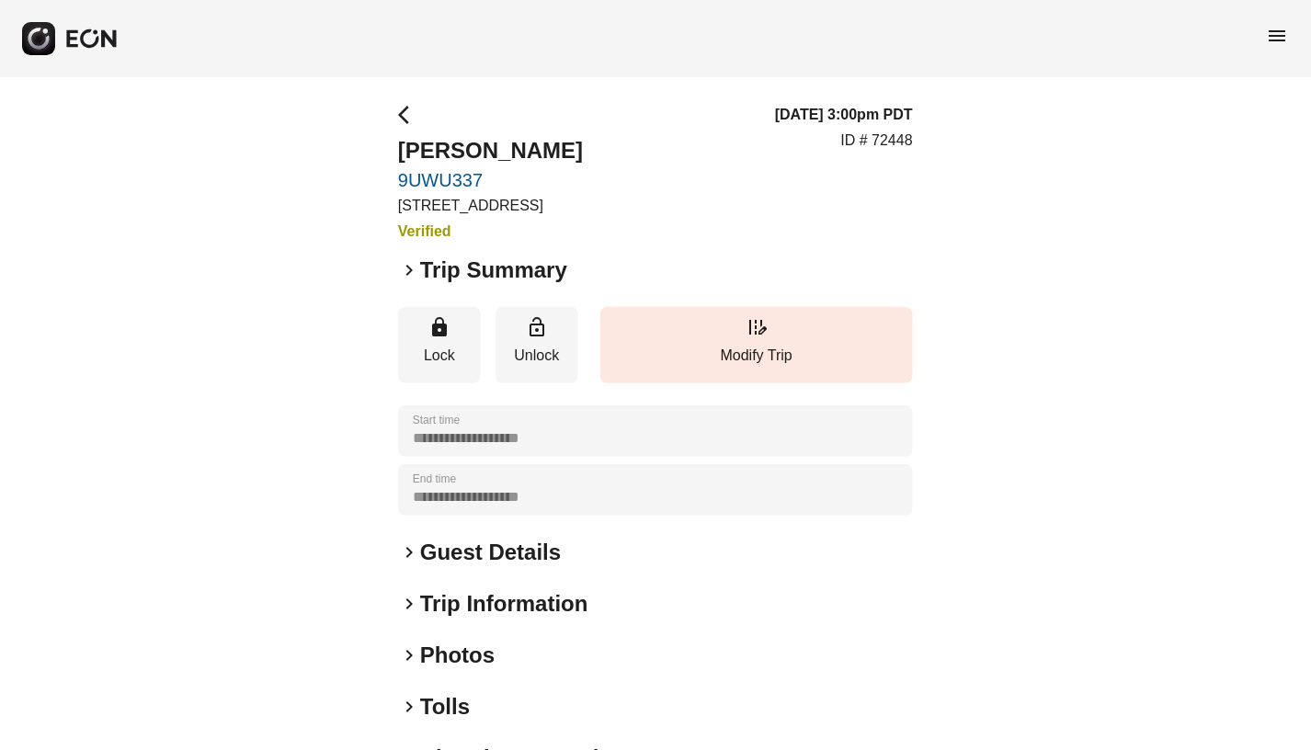
click at [406, 555] on span "keyboard_arrow_right" at bounding box center [409, 552] width 22 height 22
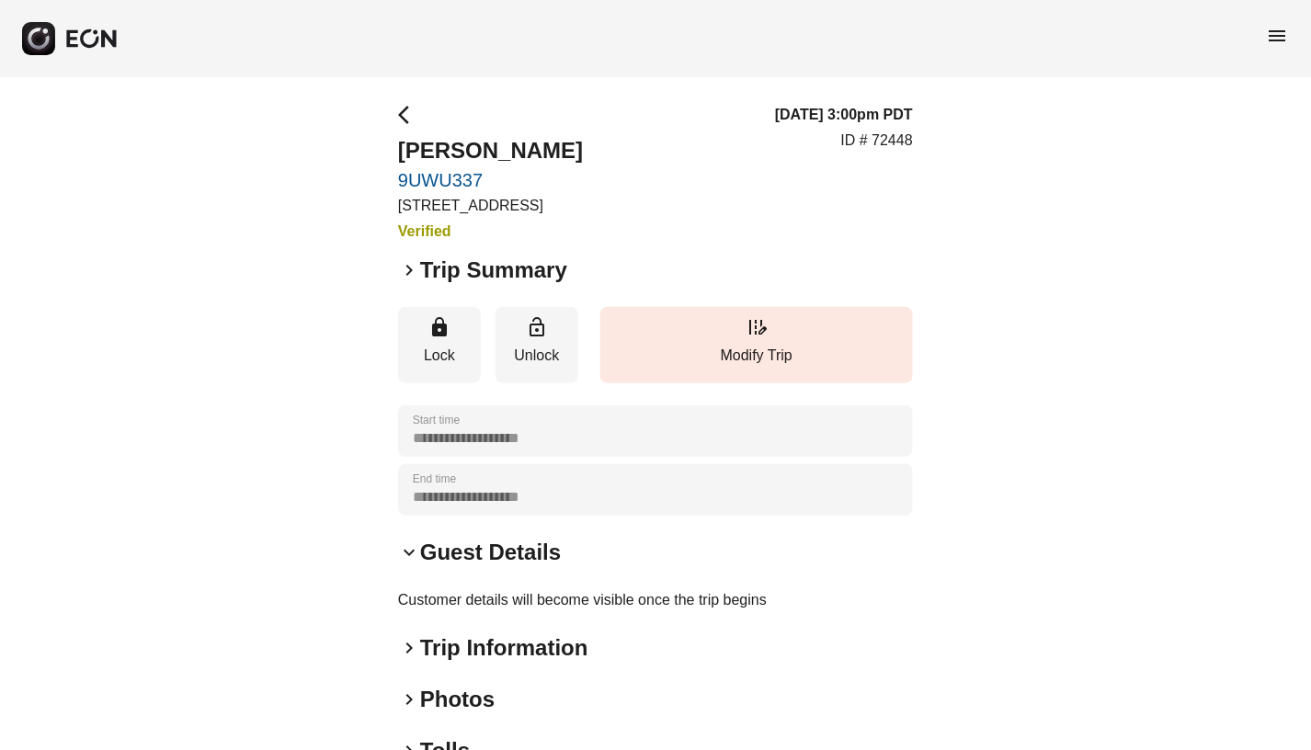
click at [411, 553] on span "keyboard_arrow_down" at bounding box center [409, 552] width 22 height 22
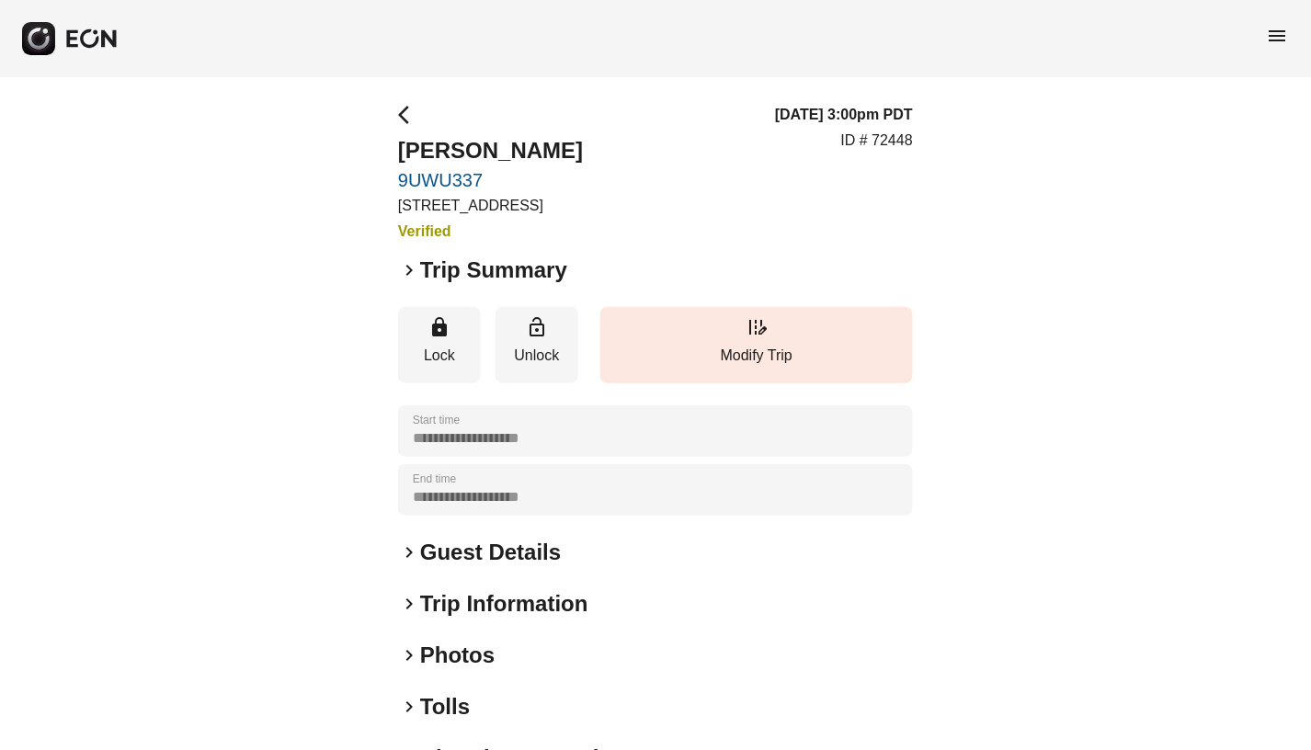
click at [420, 617] on h2 "Trip Information" at bounding box center [504, 603] width 168 height 29
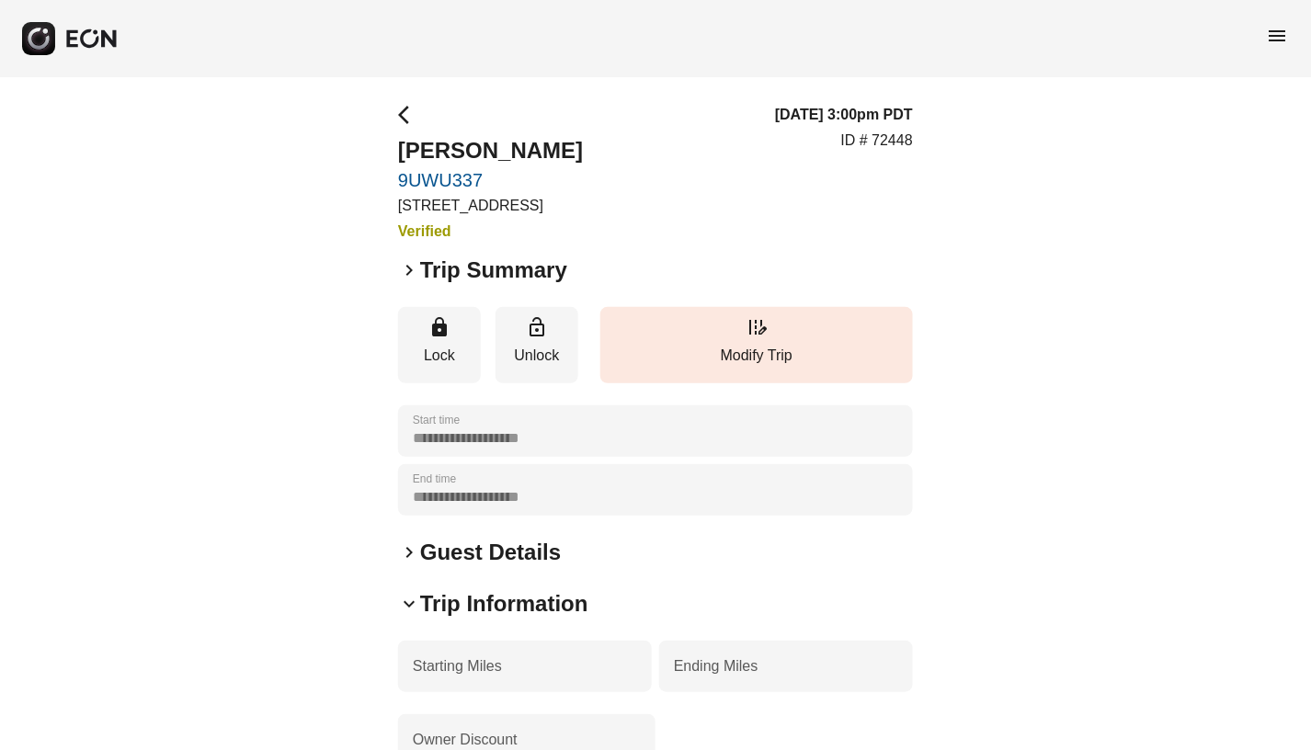
click at [408, 269] on span "keyboard_arrow_right" at bounding box center [409, 270] width 22 height 22
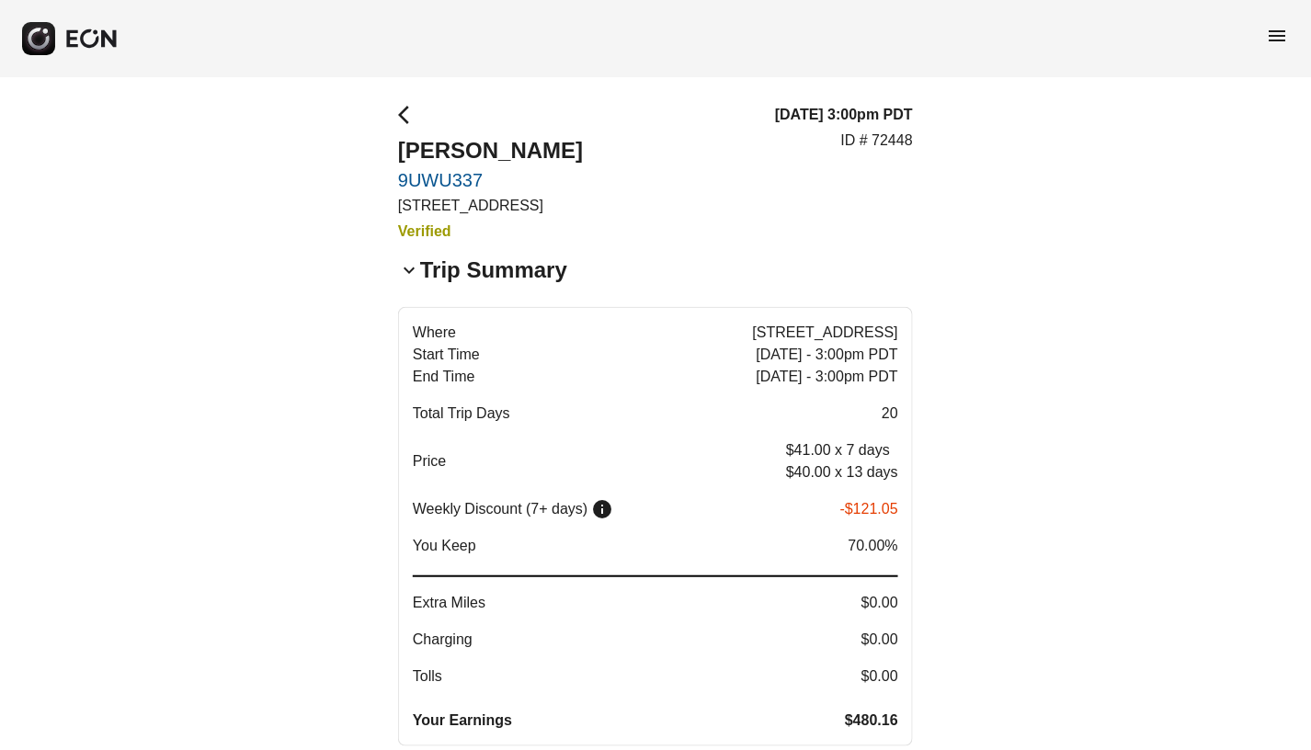
scroll to position [122, 0]
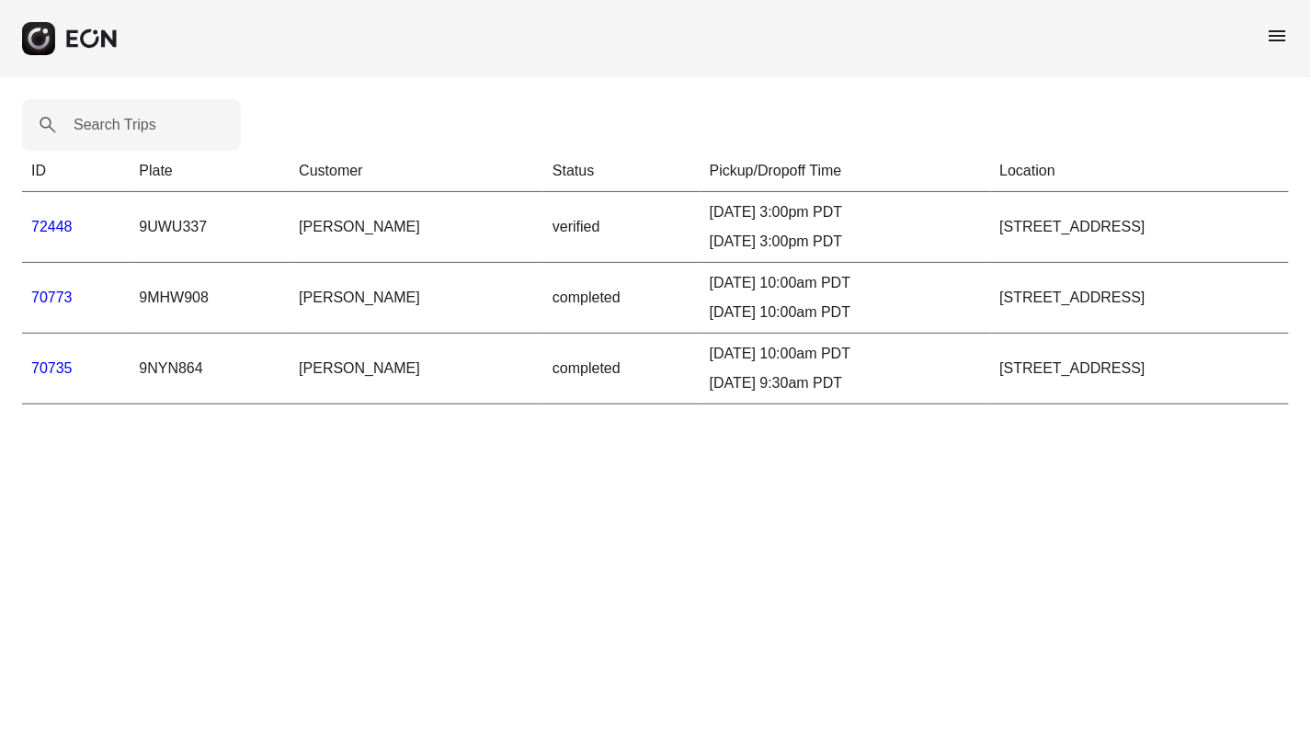
click at [60, 231] on link "72448" at bounding box center [51, 227] width 41 height 16
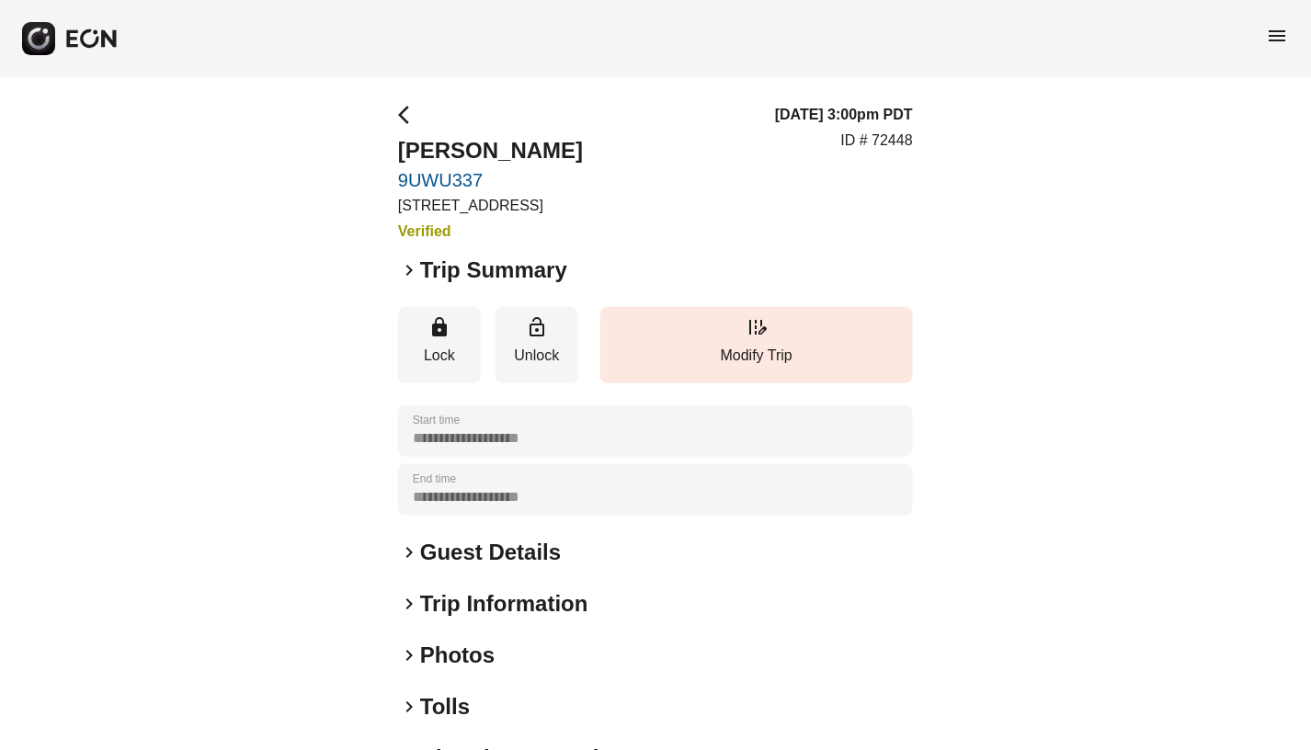
click at [408, 270] on span "keyboard_arrow_right" at bounding box center [409, 270] width 22 height 22
